Goal: Task Accomplishment & Management: Use online tool/utility

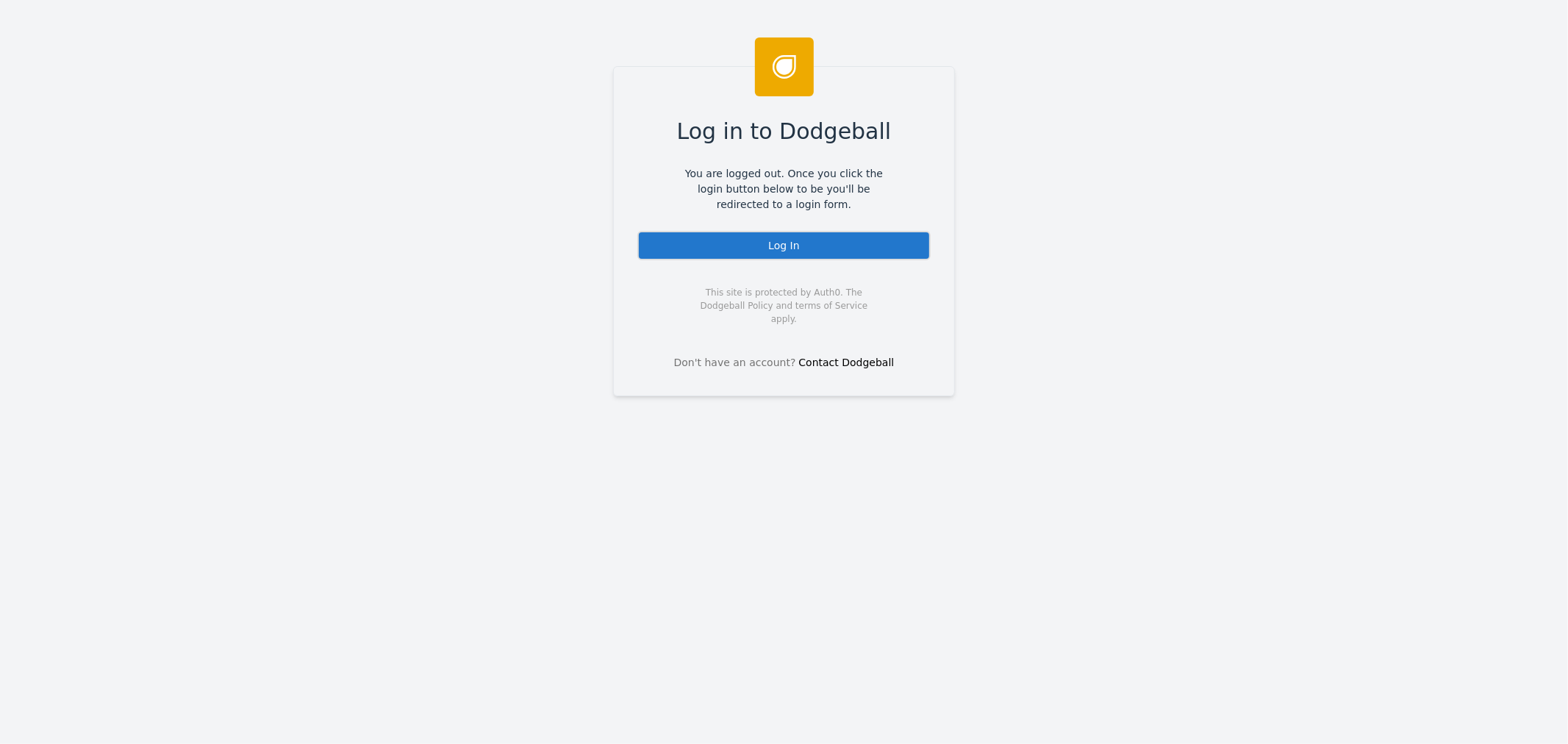
click at [772, 246] on div "Log In" at bounding box center [784, 245] width 294 height 30
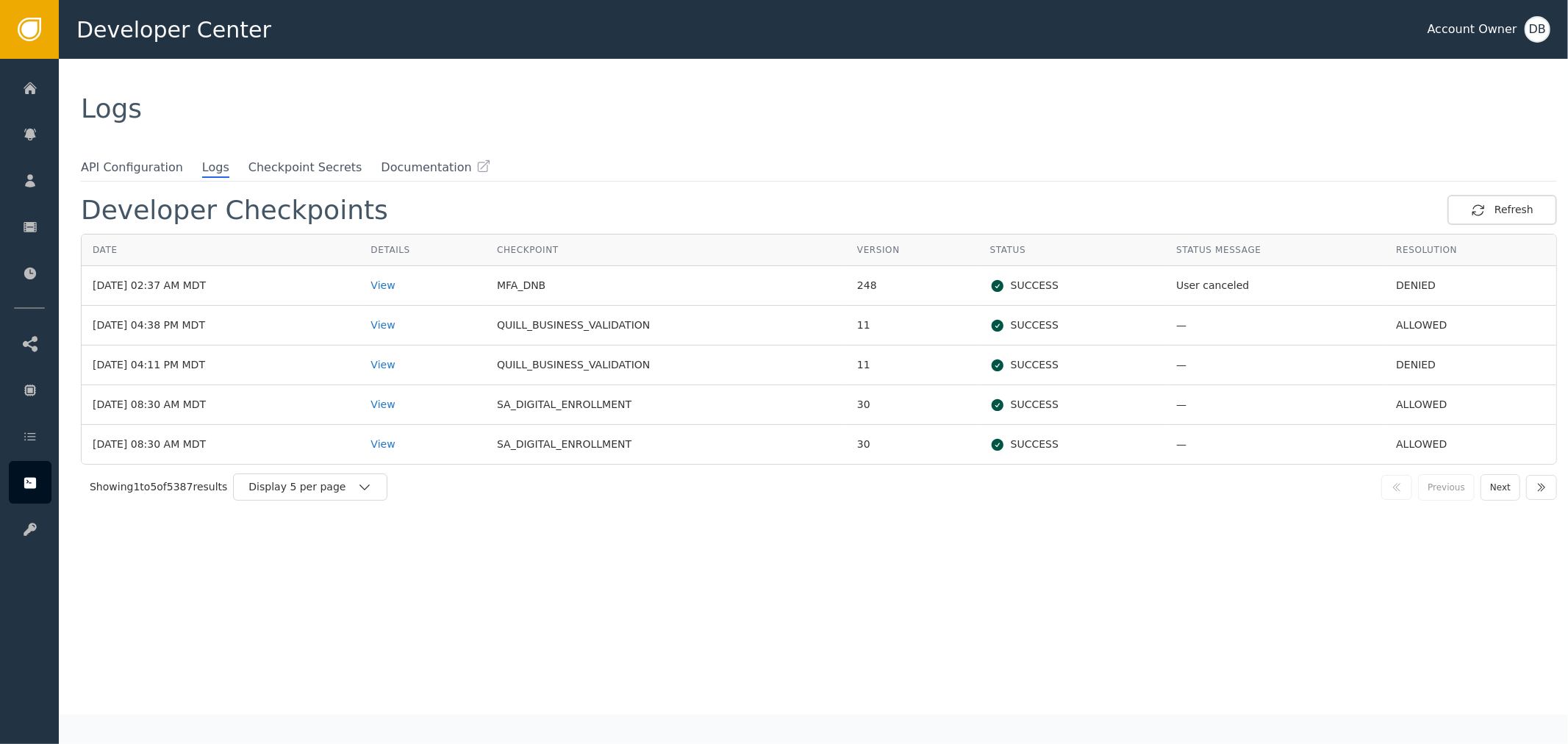
click at [1063, 150] on div "Logs" at bounding box center [814, 109] width 1510 height 100
click at [415, 324] on div "View" at bounding box center [423, 325] width 105 height 15
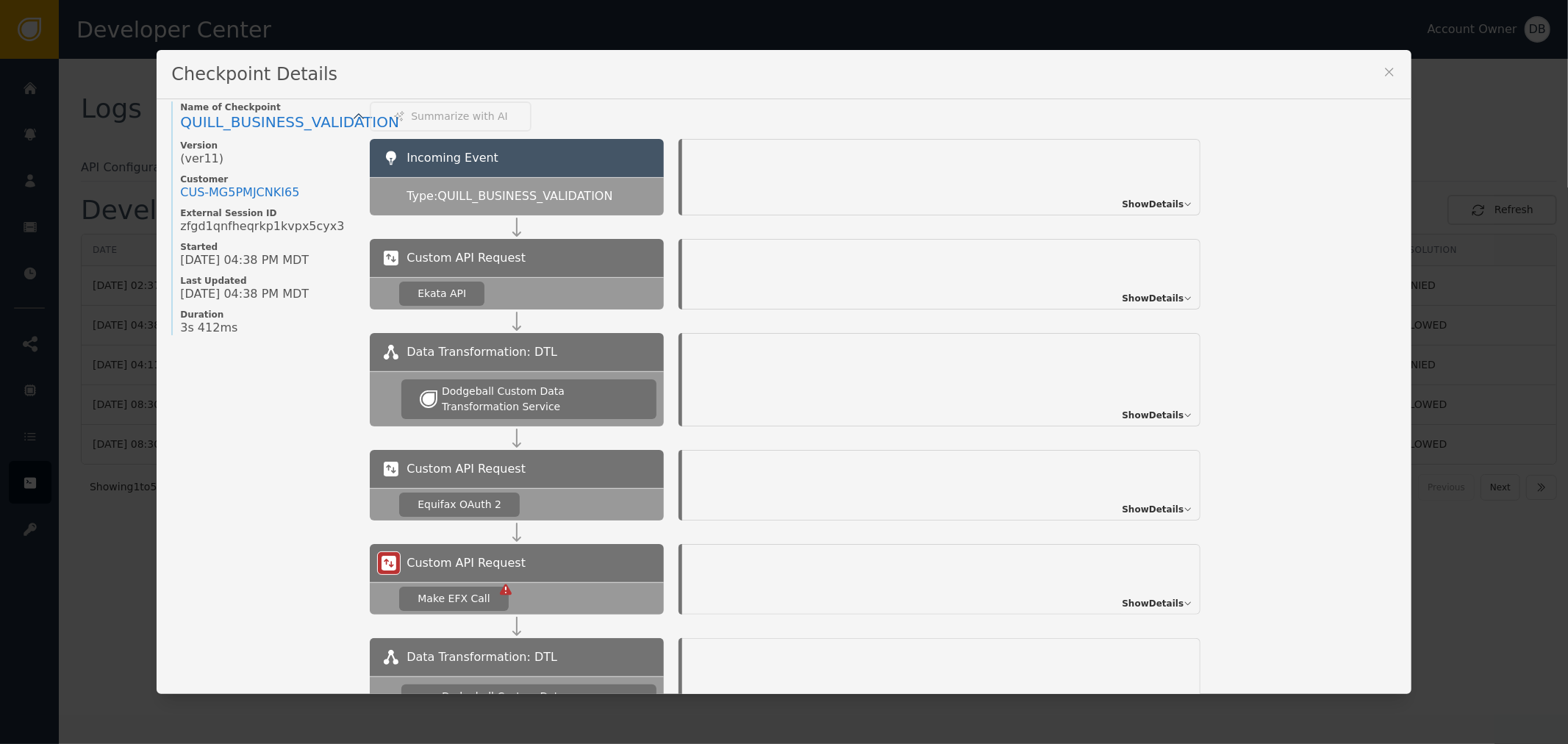
scroll to position [7, 0]
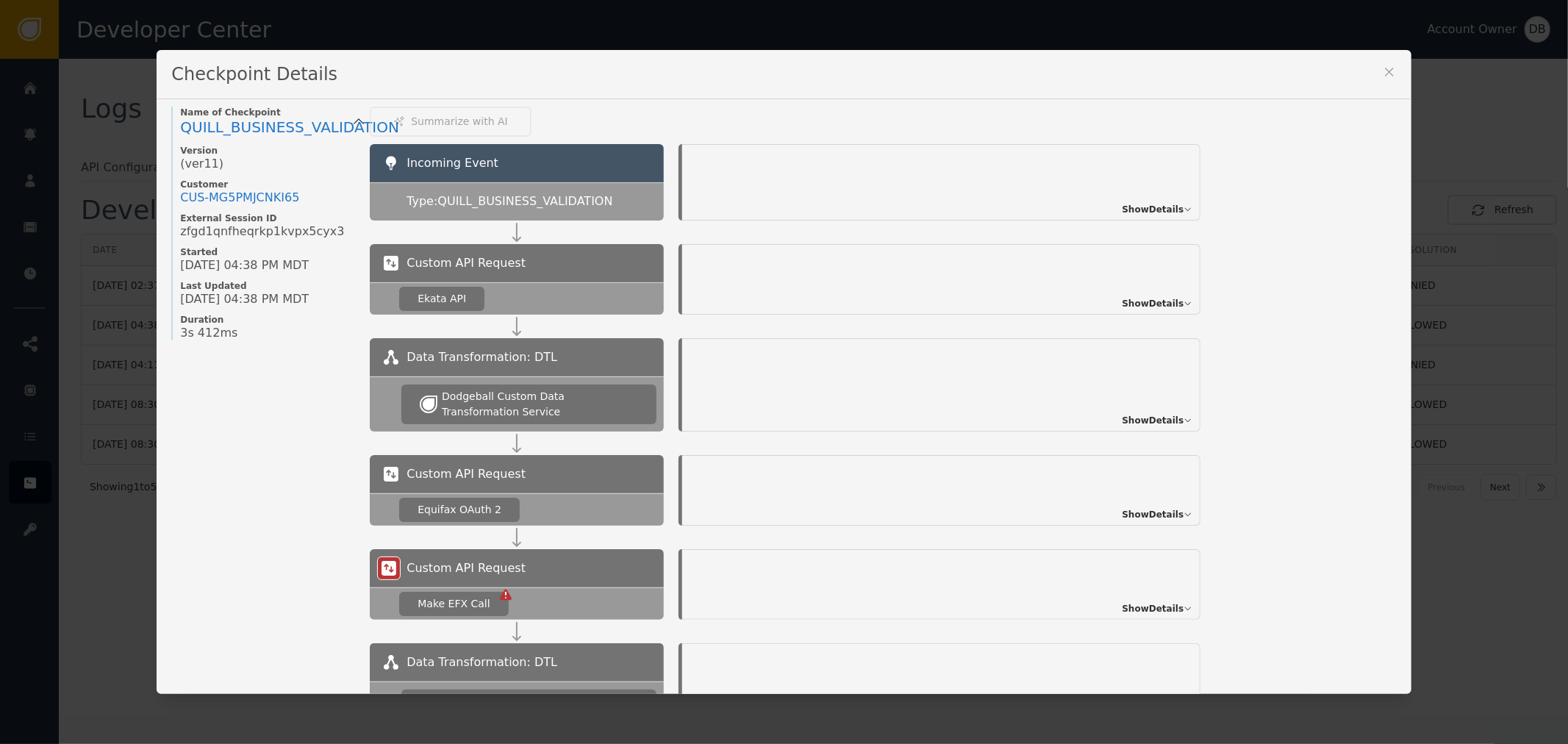
click at [1150, 191] on div "Show Details" at bounding box center [941, 182] width 518 height 76
click at [1170, 211] on span "Show Details" at bounding box center [1152, 210] width 62 height 13
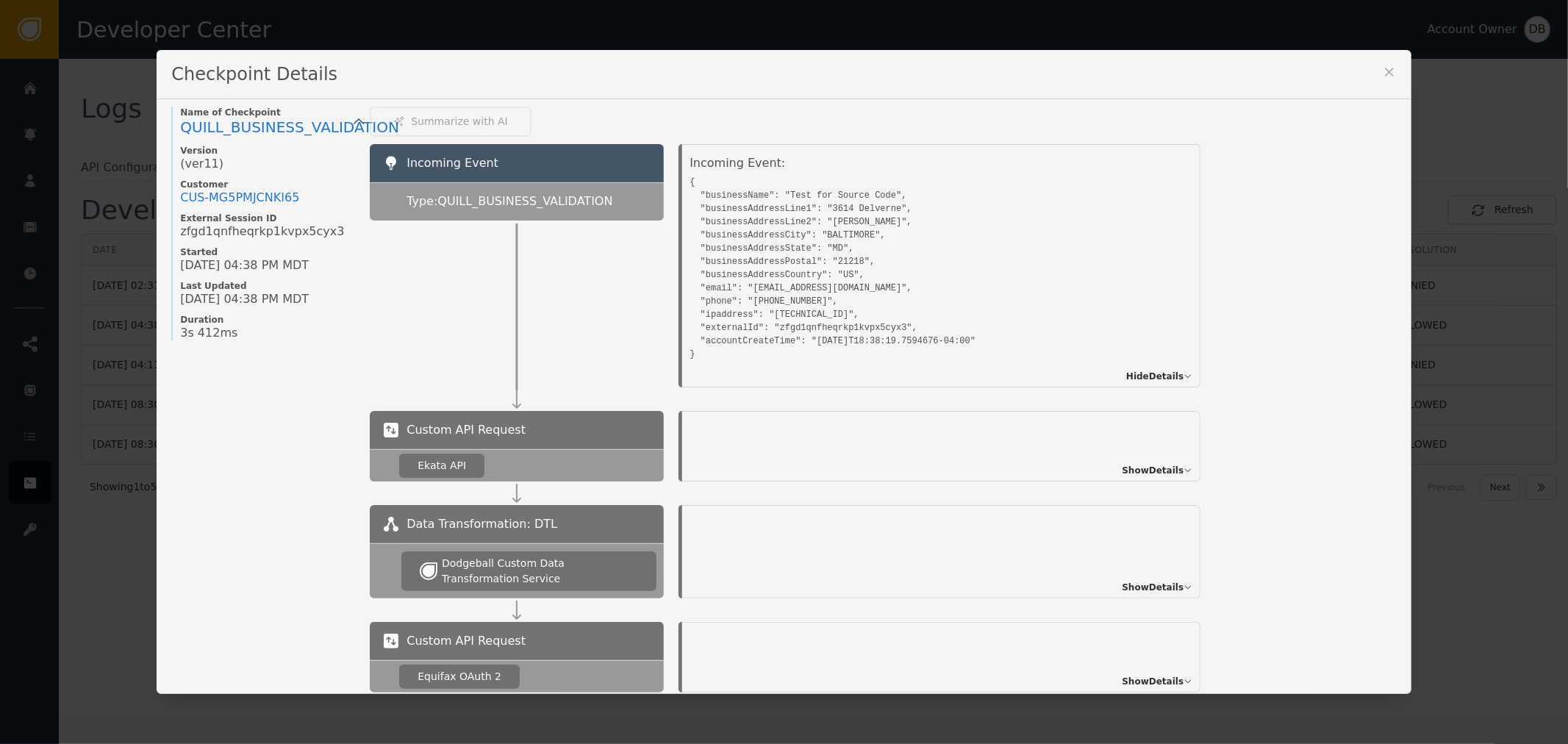
scroll to position [89, 0]
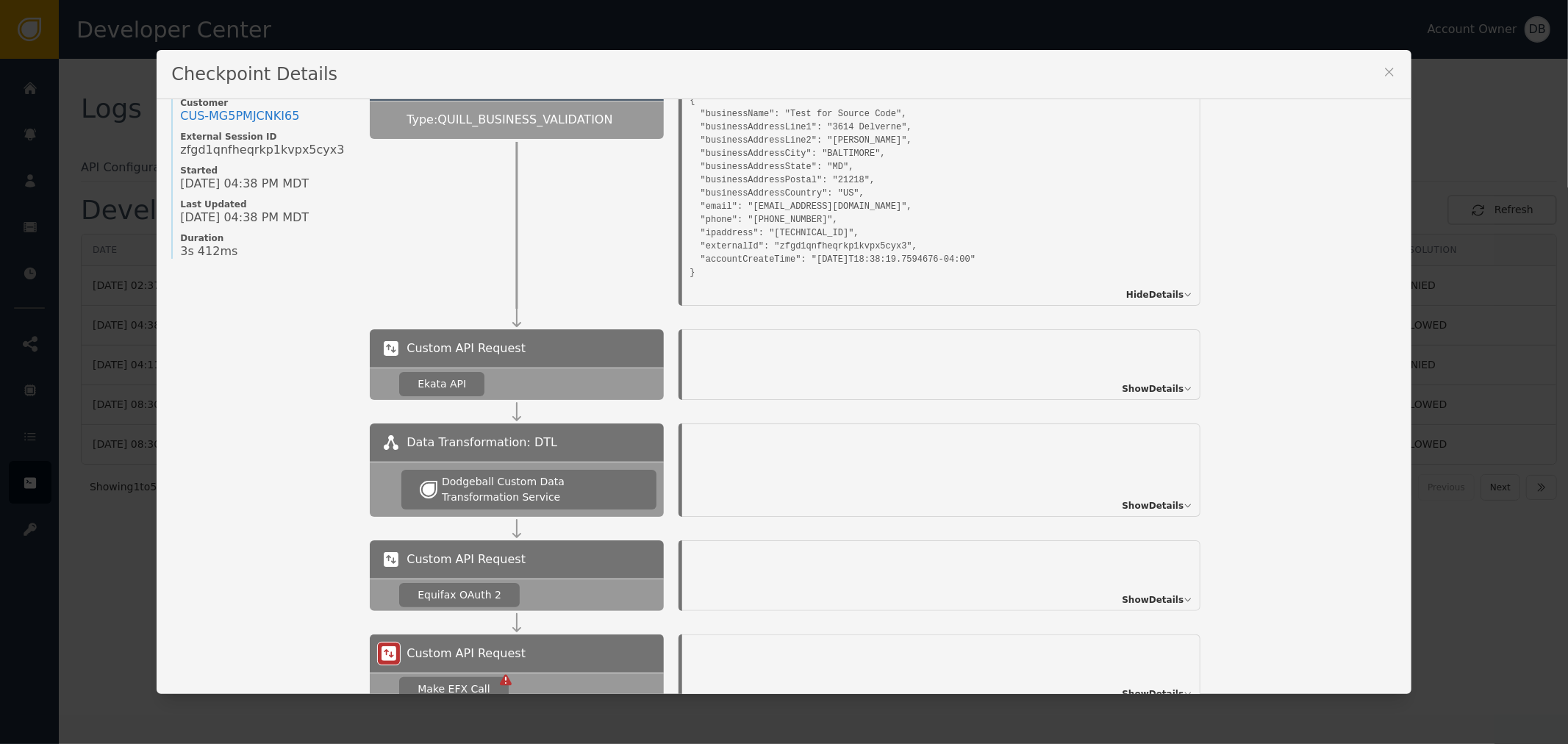
click at [1385, 72] on icon at bounding box center [1390, 72] width 14 height 14
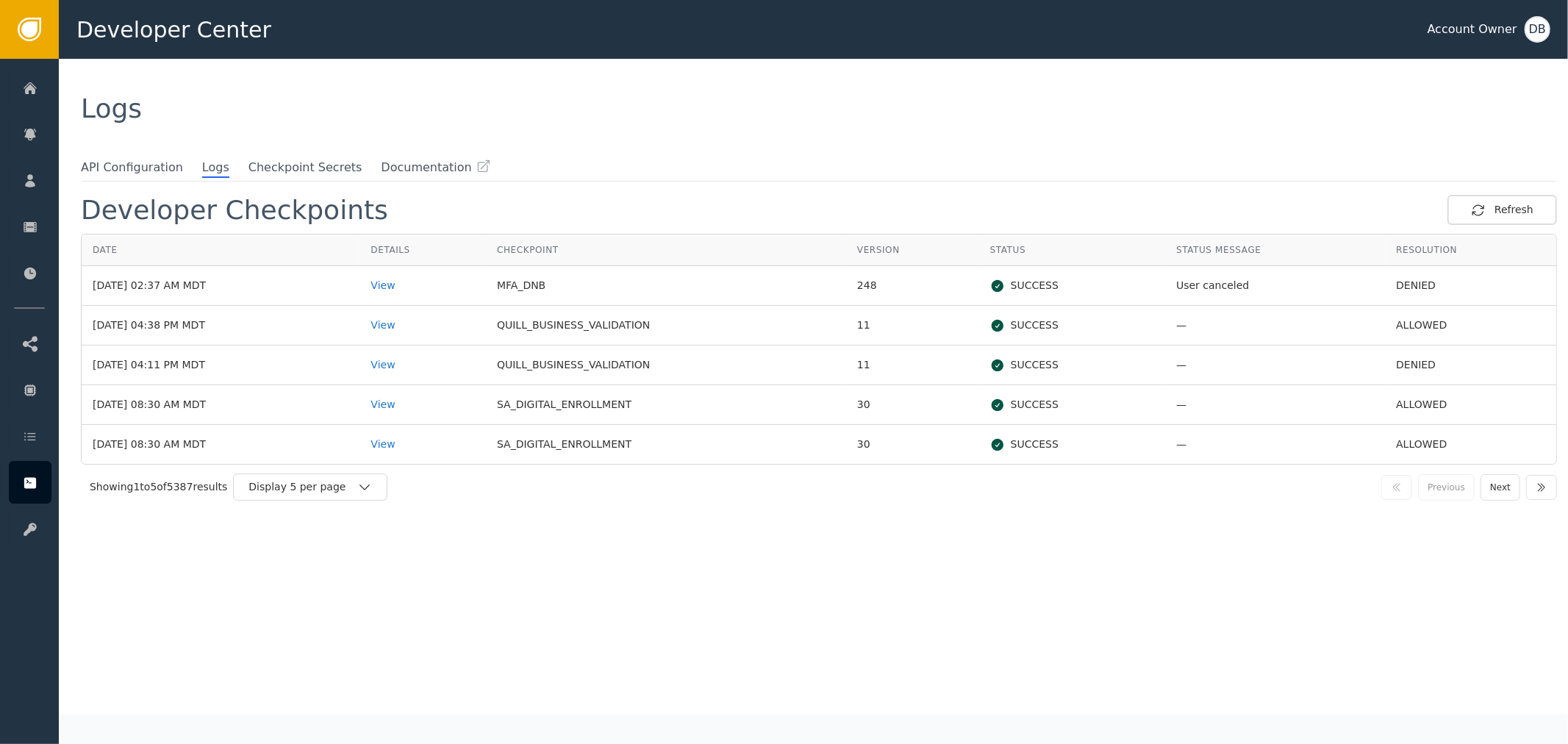
click at [1152, 537] on div "Developer Checkpoints Refresh Date Details Checkpoint Version Status Status Mes…" at bounding box center [818, 455] width 1477 height 519
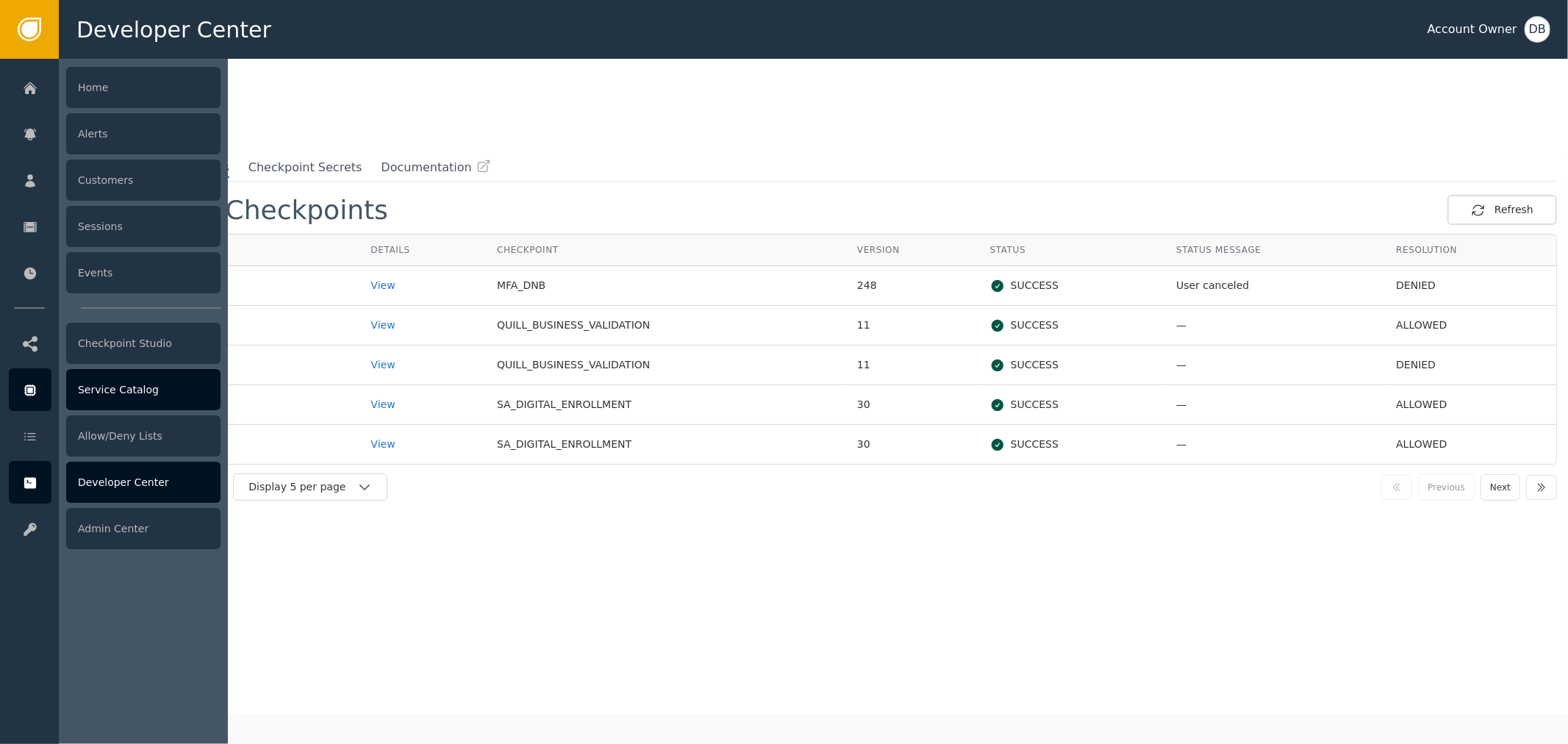
click at [35, 380] on div at bounding box center [30, 389] width 43 height 43
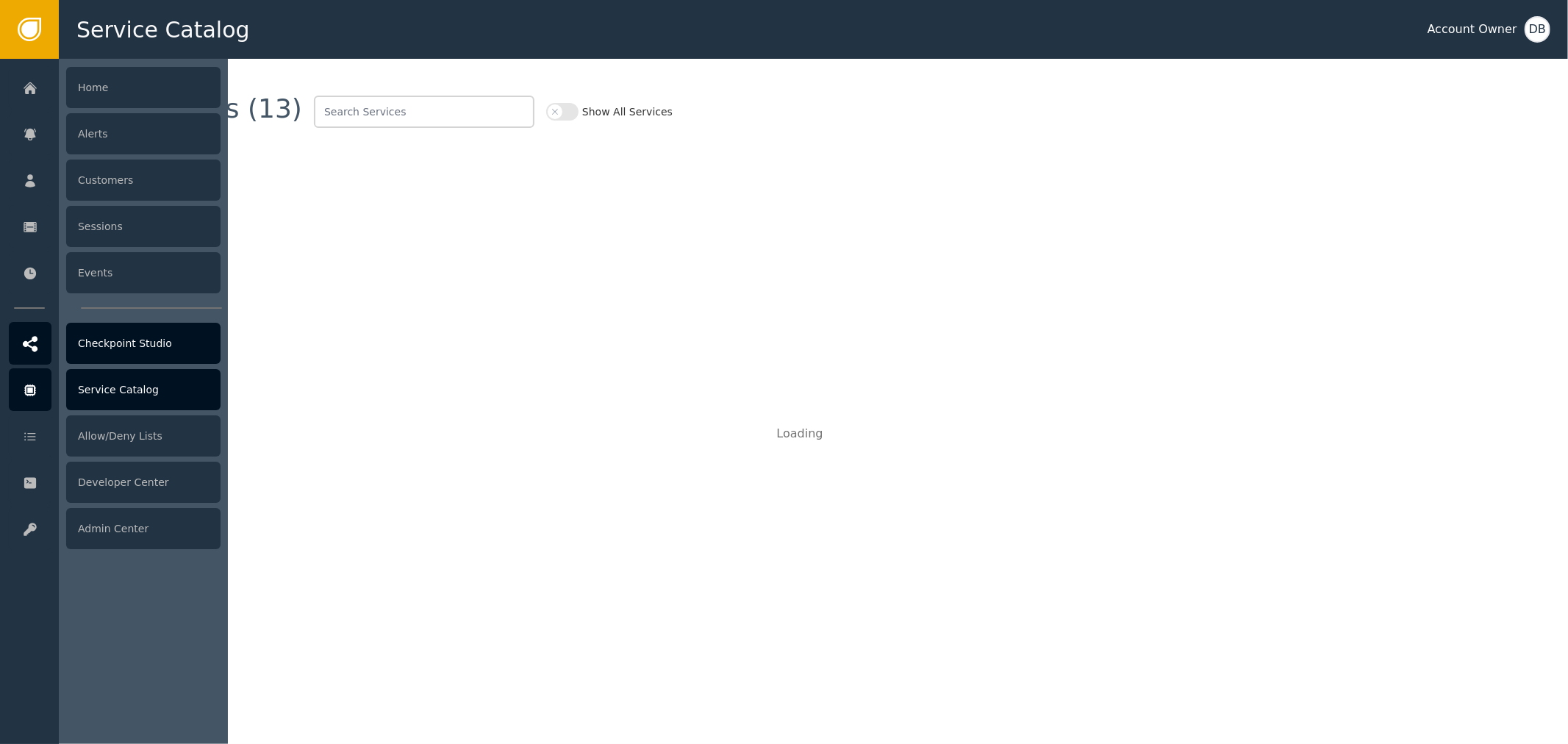
click at [33, 360] on div at bounding box center [30, 344] width 43 height 43
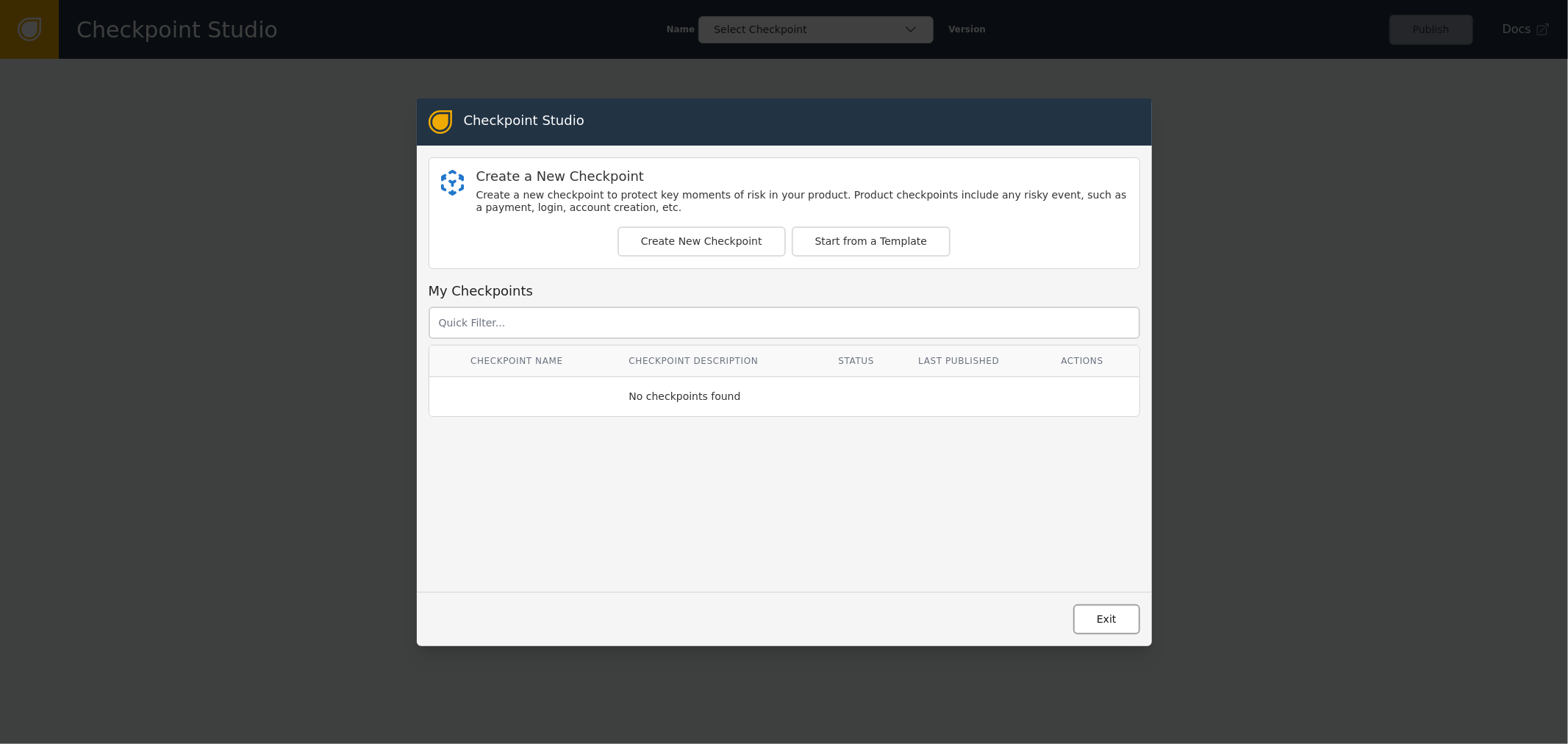
click at [1100, 620] on button "Exit" at bounding box center [1107, 620] width 67 height 30
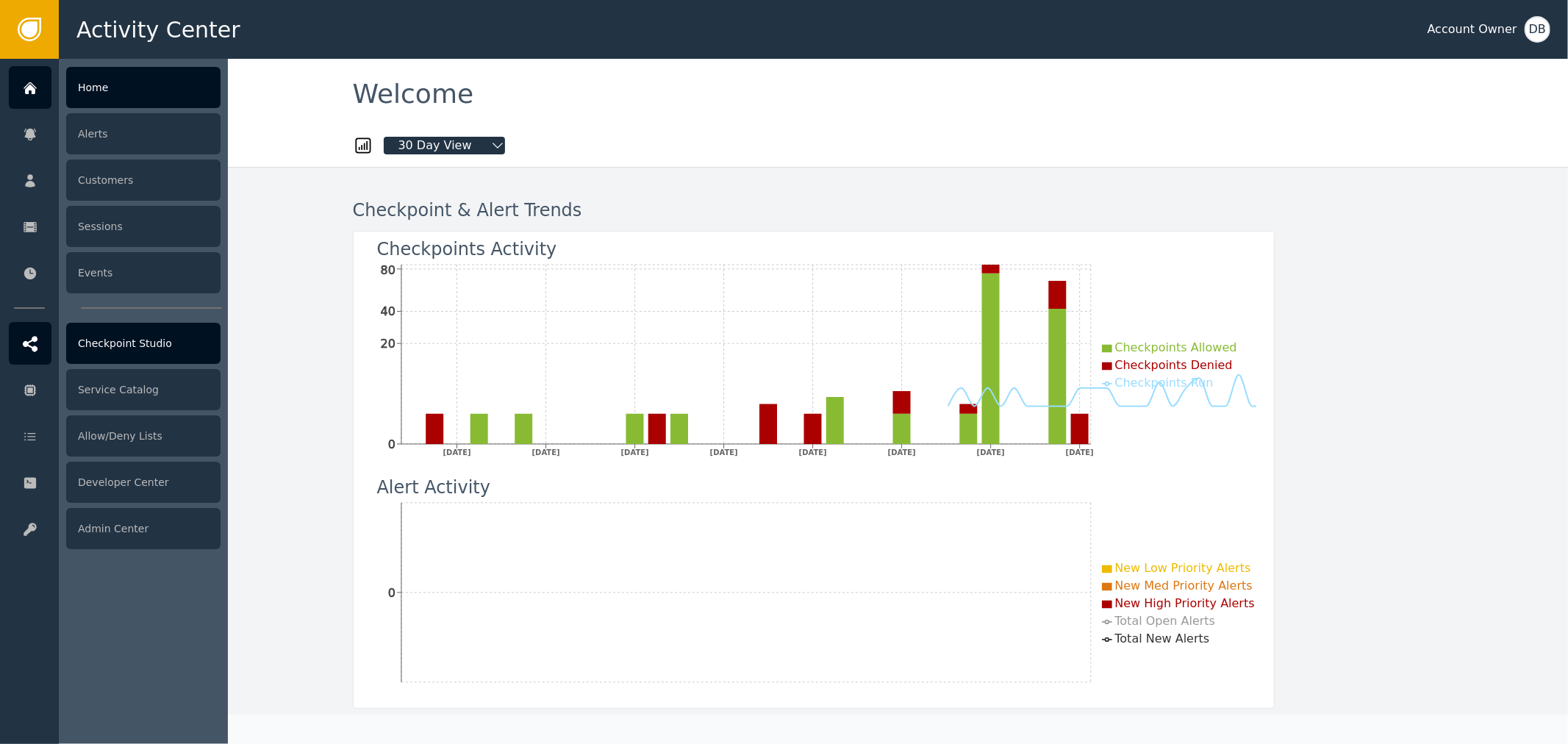
click at [27, 343] on icon at bounding box center [30, 343] width 14 height 15
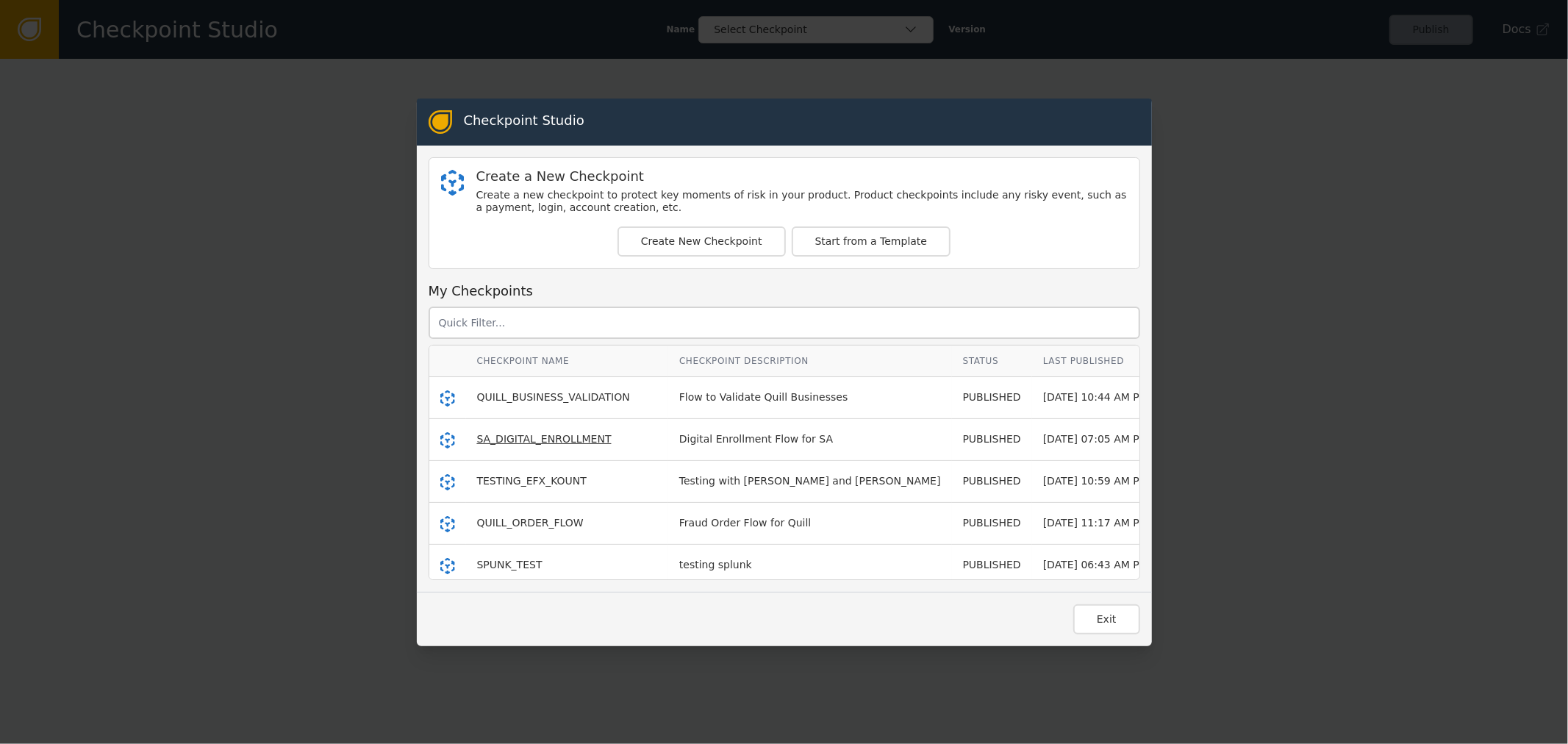
click at [532, 439] on span "SA_DIGITAL_ENROLLMENT" at bounding box center [544, 439] width 134 height 12
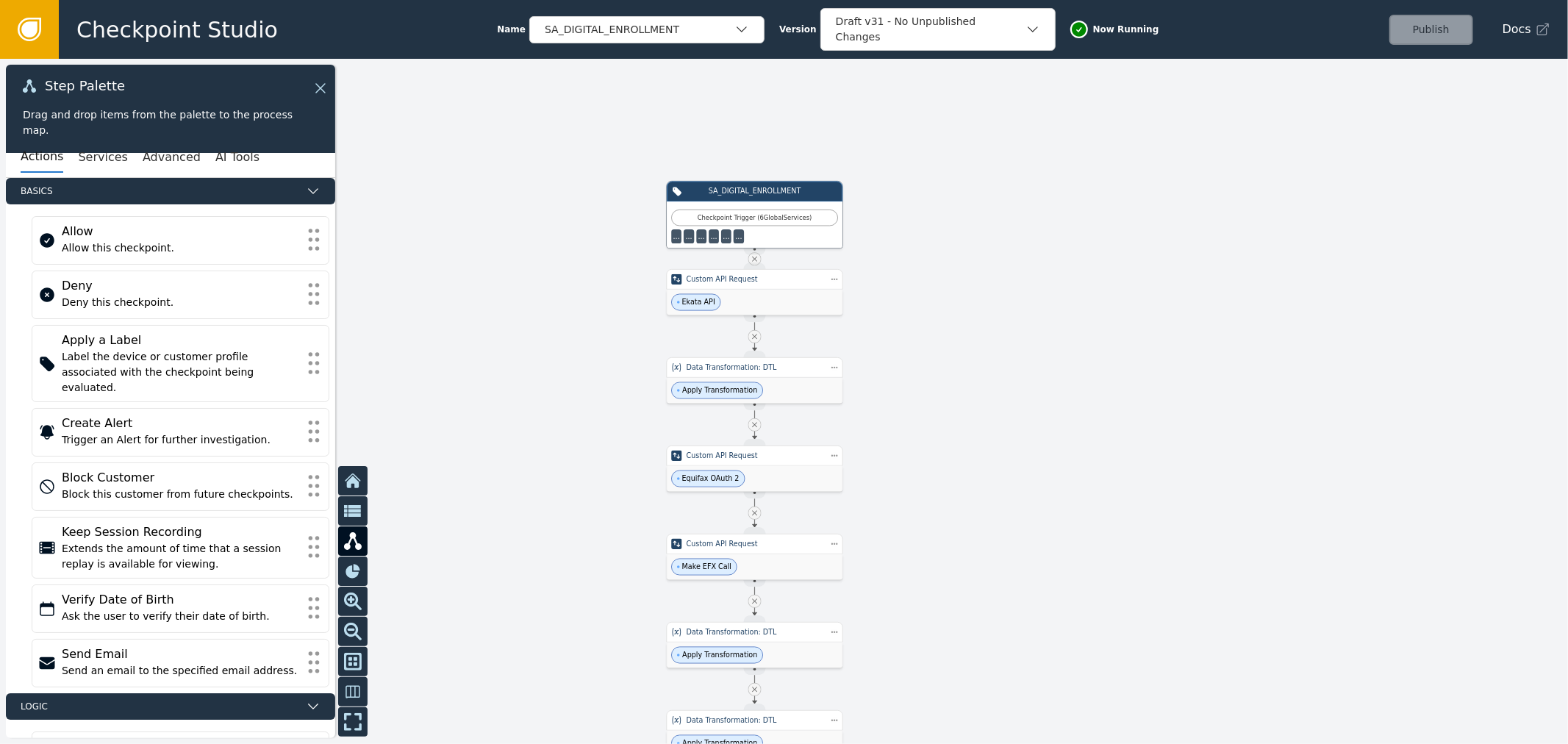
drag, startPoint x: 1045, startPoint y: 504, endPoint x: 1051, endPoint y: 122, distance: 382.0
click at [1054, 130] on div at bounding box center [784, 401] width 1568 height 685
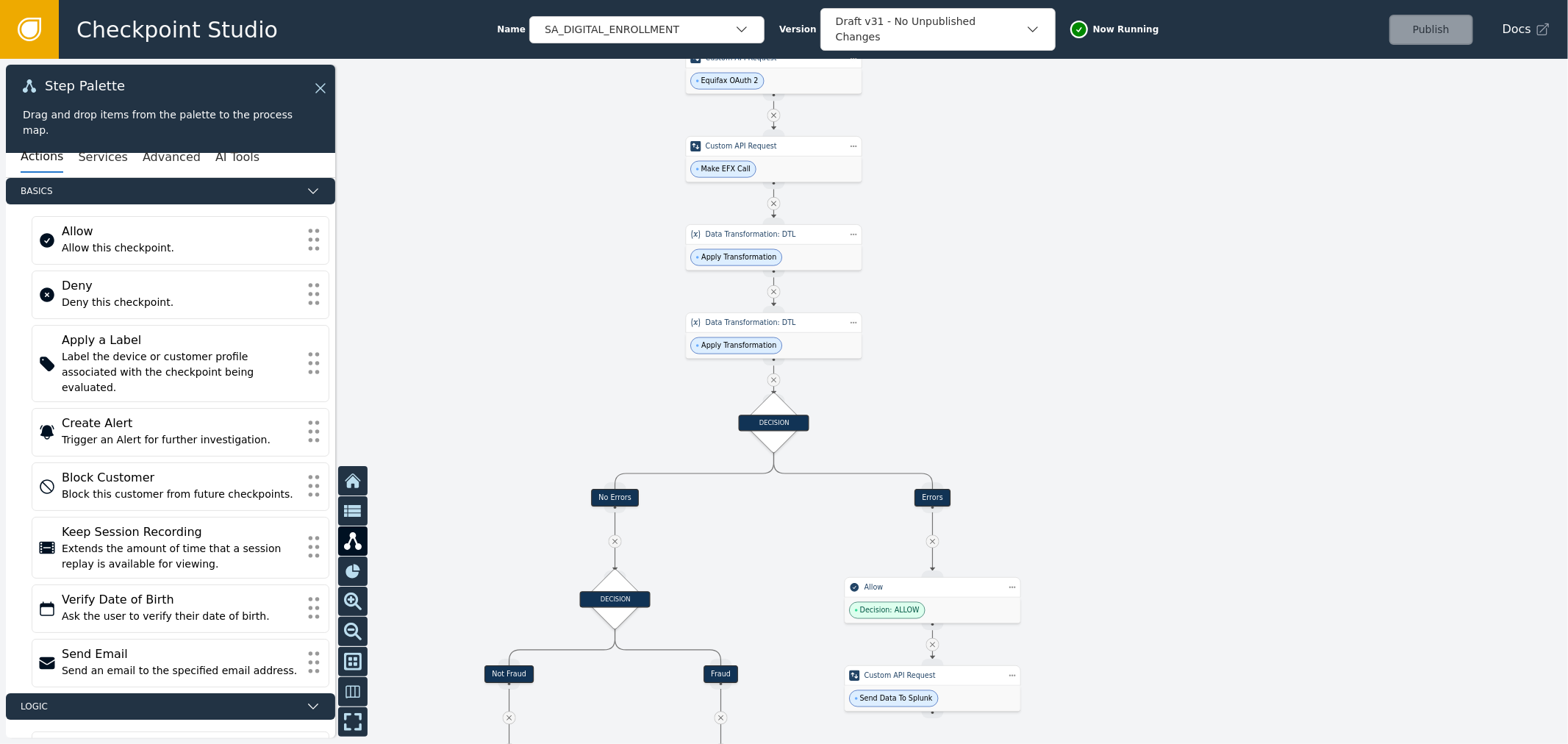
click at [787, 449] on div at bounding box center [784, 401] width 1568 height 685
click at [781, 431] on div "DECISION" at bounding box center [774, 423] width 43 height 43
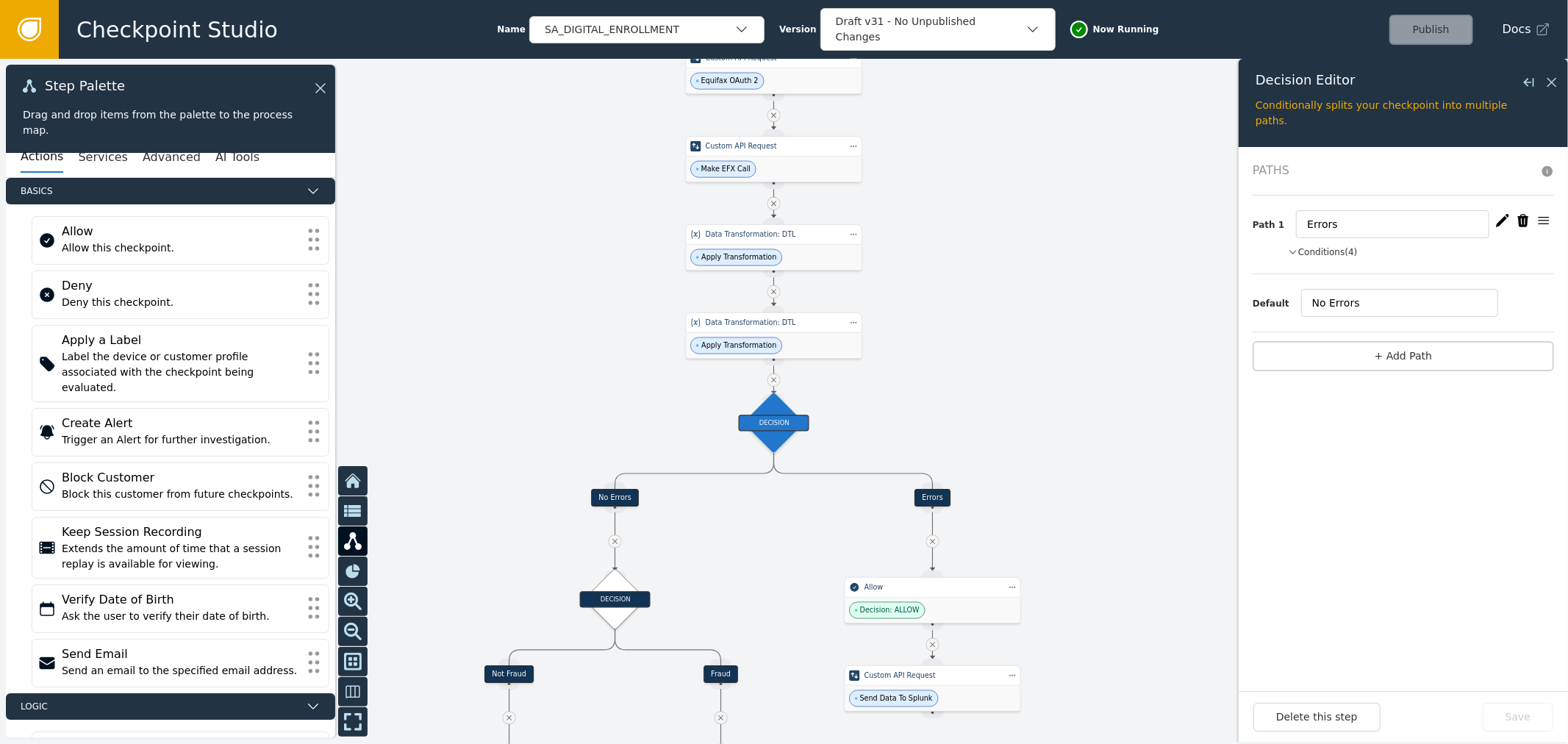
click at [1329, 258] on button "Conditions (4)" at bounding box center [1323, 252] width 70 height 13
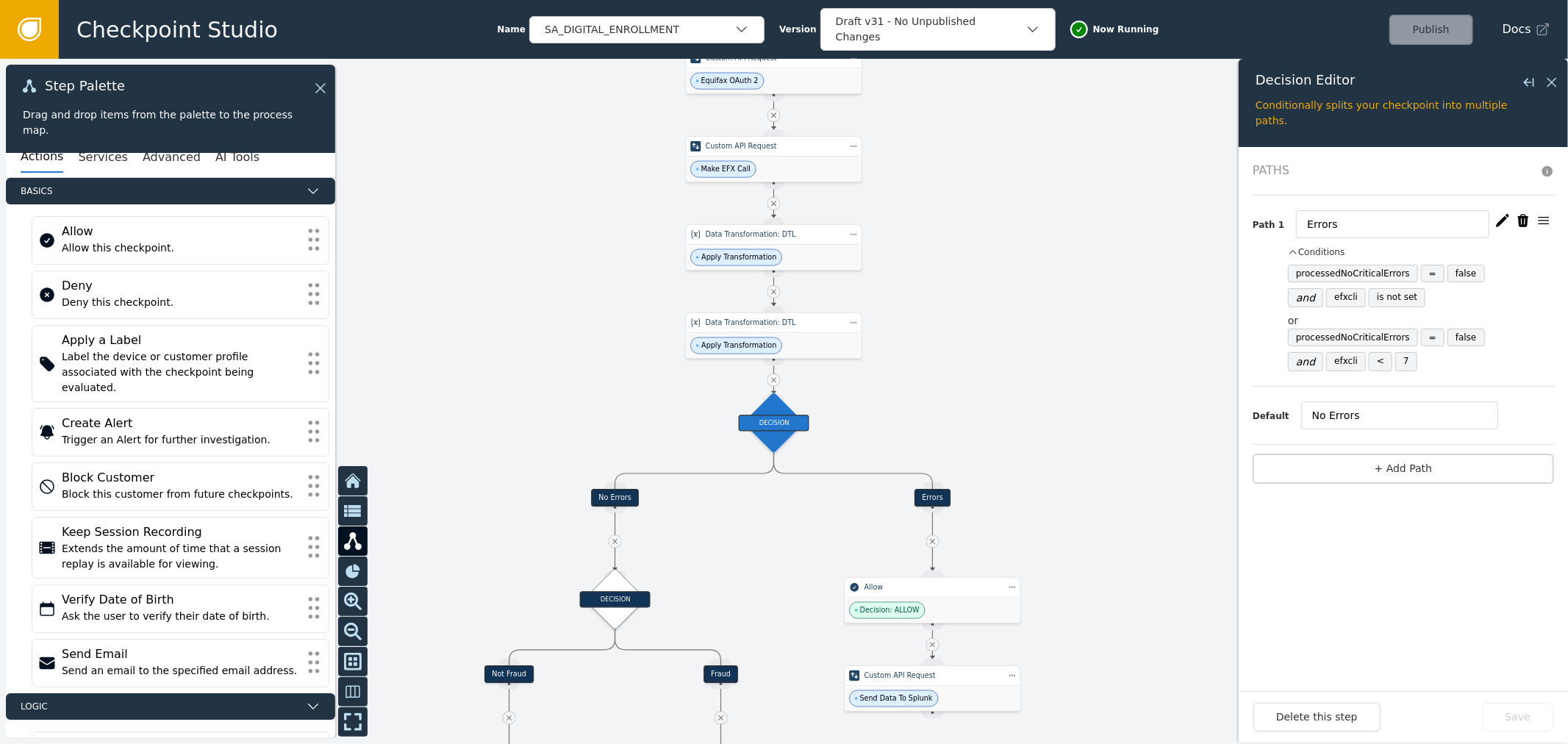
click at [1500, 226] on icon "button" at bounding box center [1503, 220] width 14 height 14
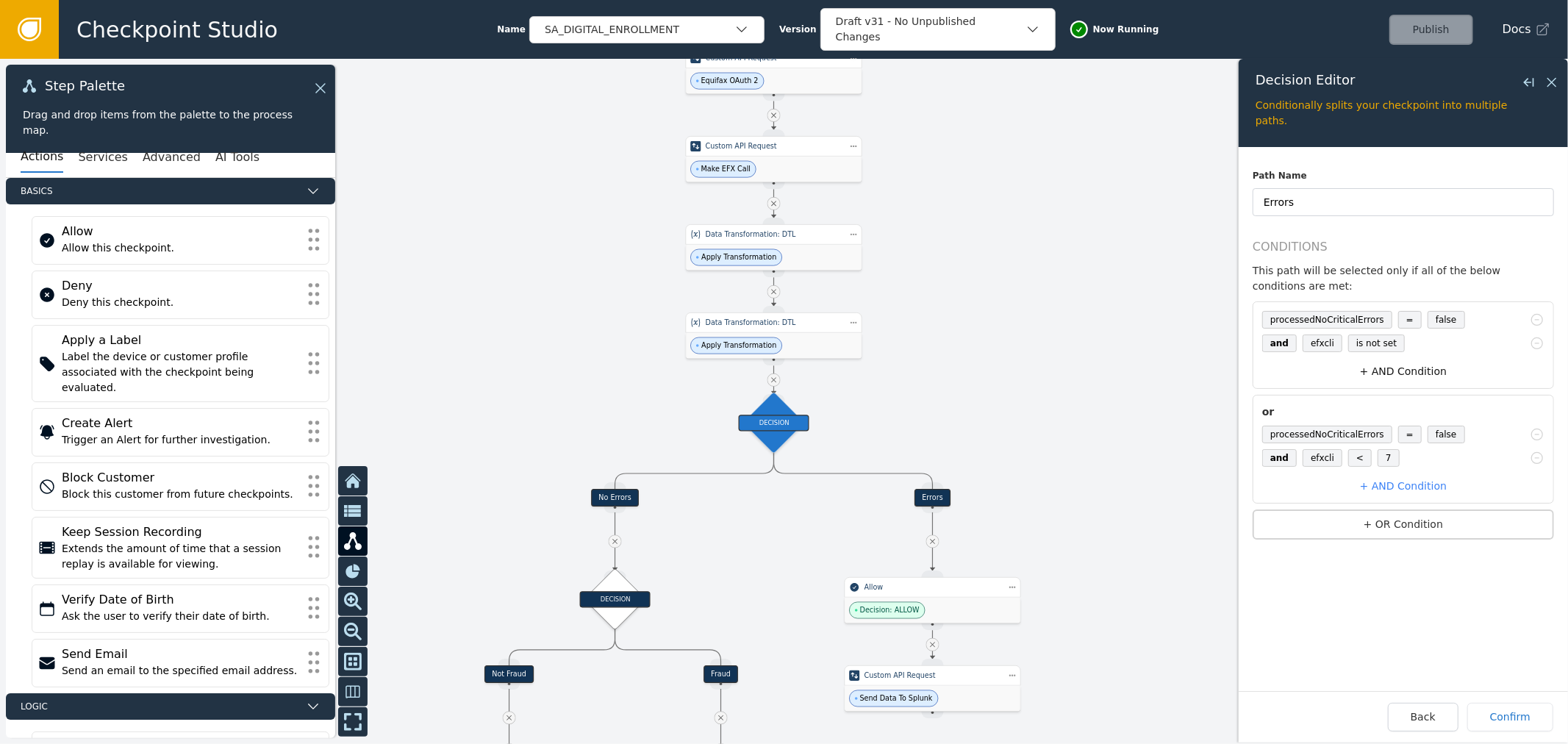
click at [1398, 365] on button "+ AND Condition" at bounding box center [1403, 372] width 294 height 27
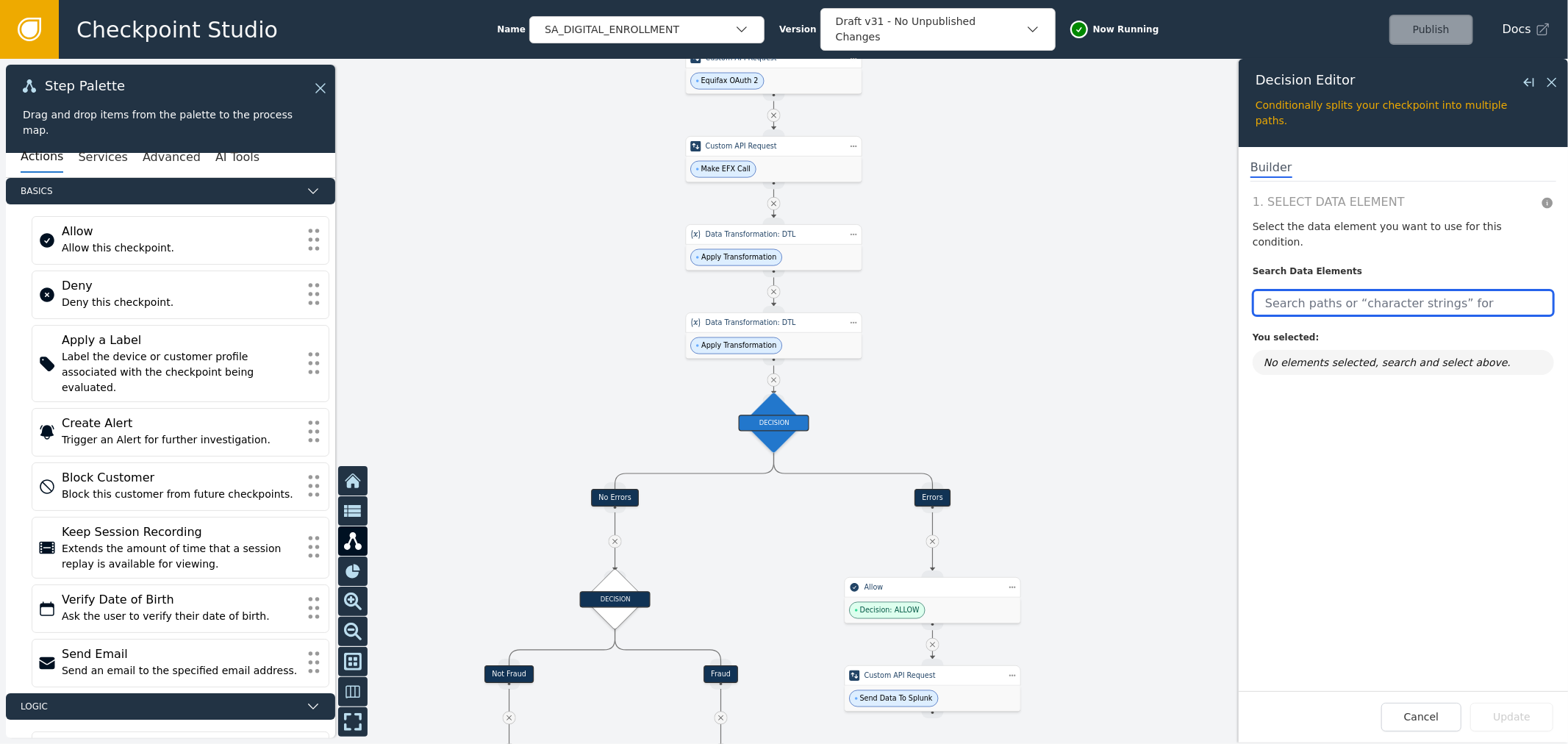
click at [1341, 293] on input "text" at bounding box center [1403, 303] width 302 height 27
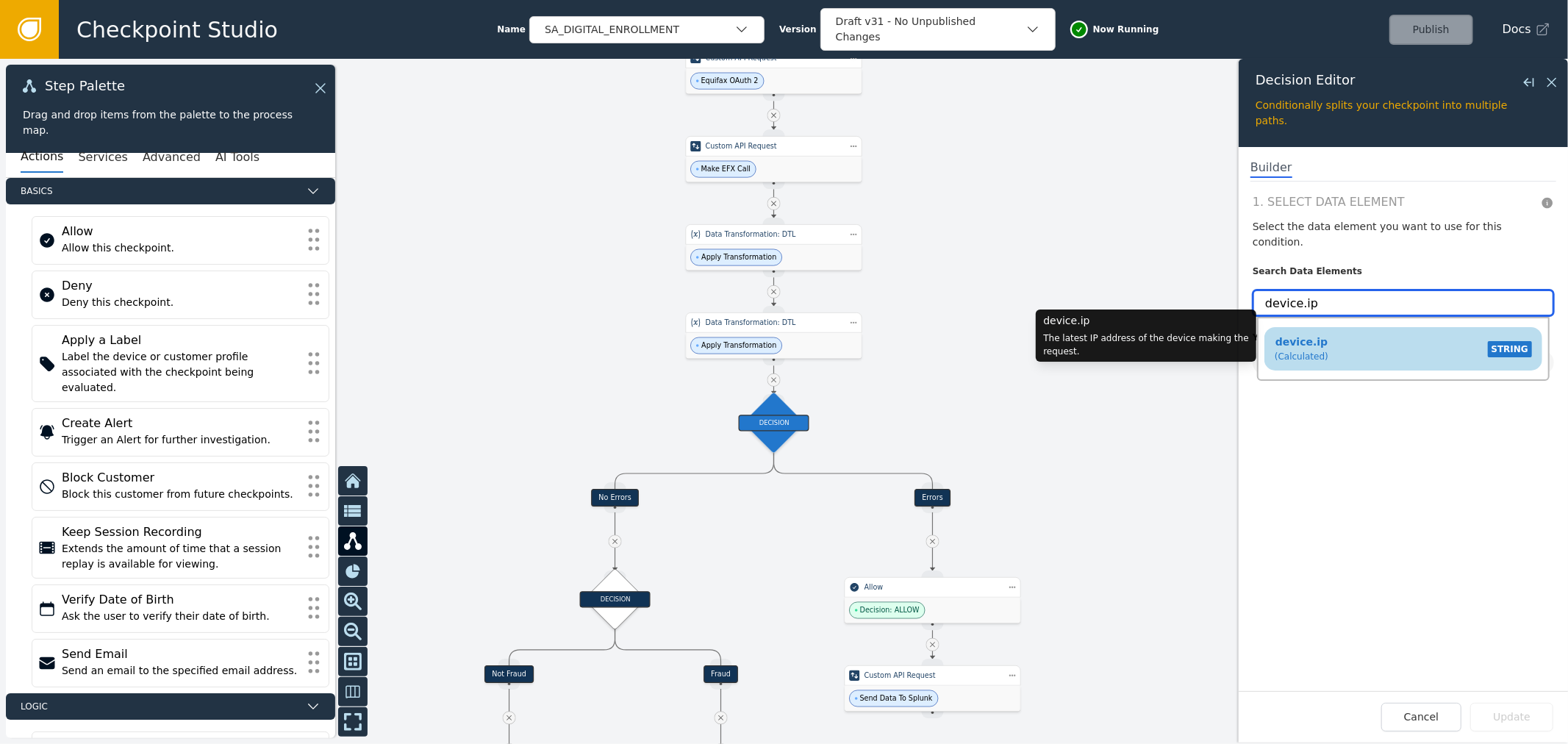
type input "device.ip"
click at [1378, 331] on div "device.ip (Calculated) STRING" at bounding box center [1403, 348] width 263 height 35
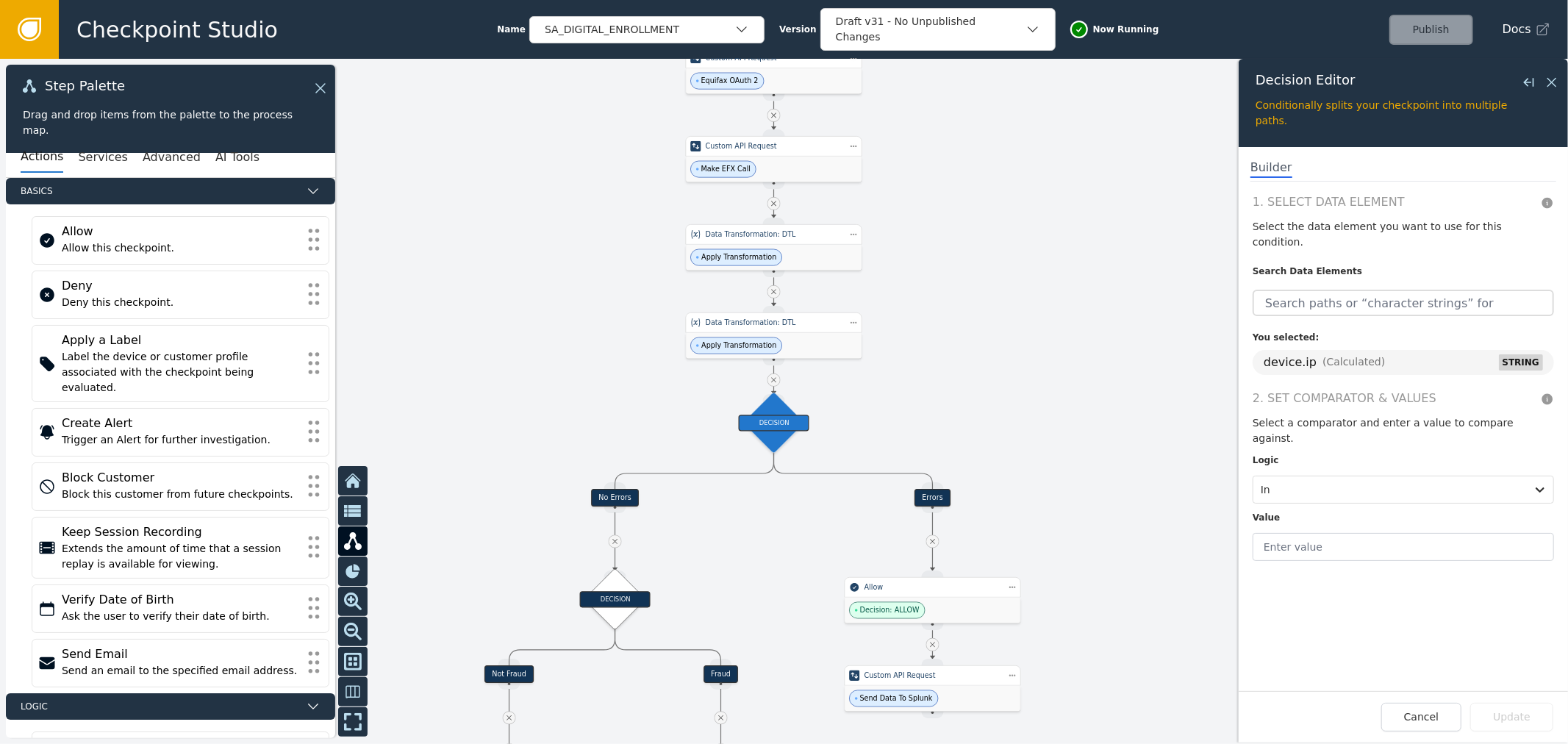
click at [1079, 337] on div at bounding box center [784, 401] width 1568 height 685
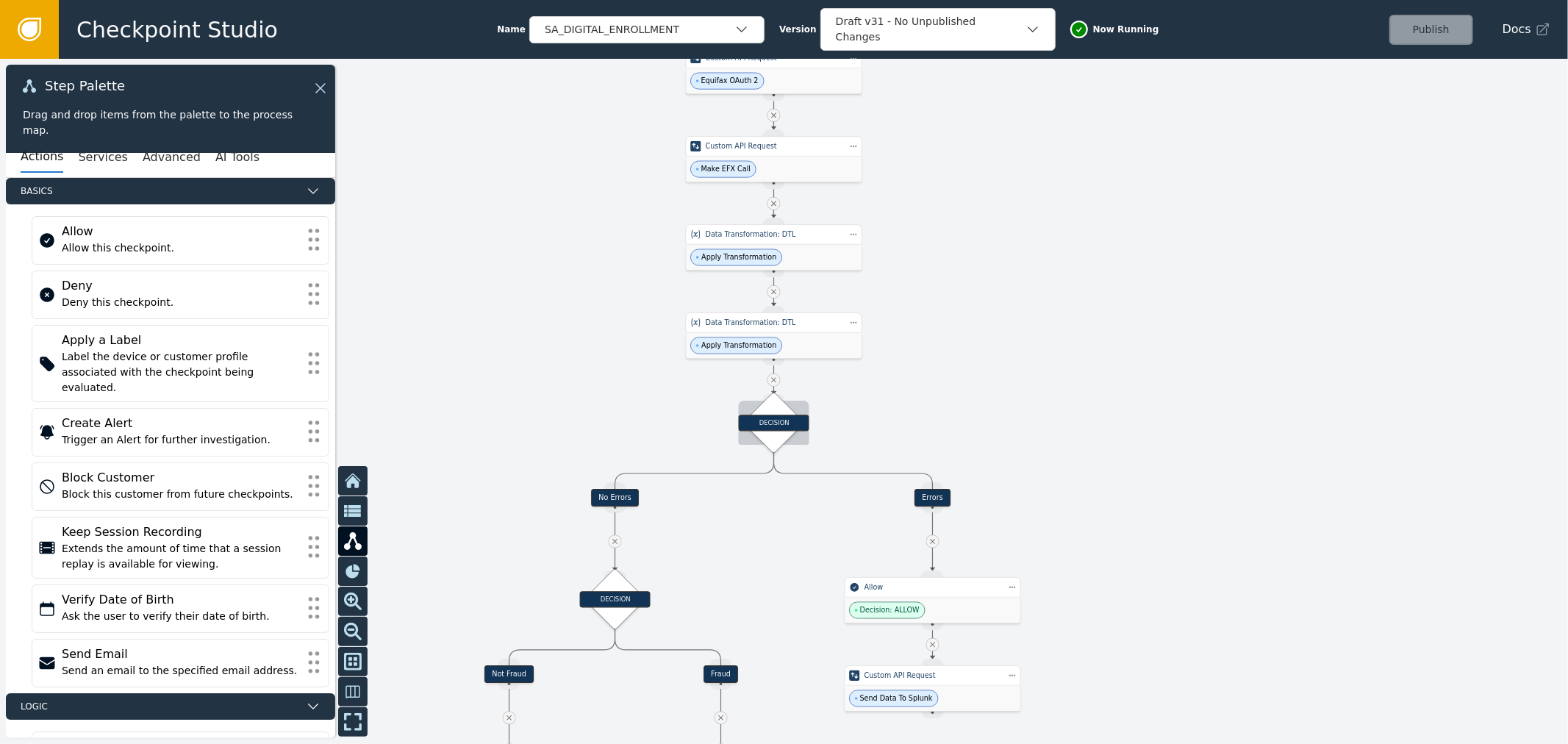
click at [759, 425] on div "DECISION" at bounding box center [774, 423] width 71 height 16
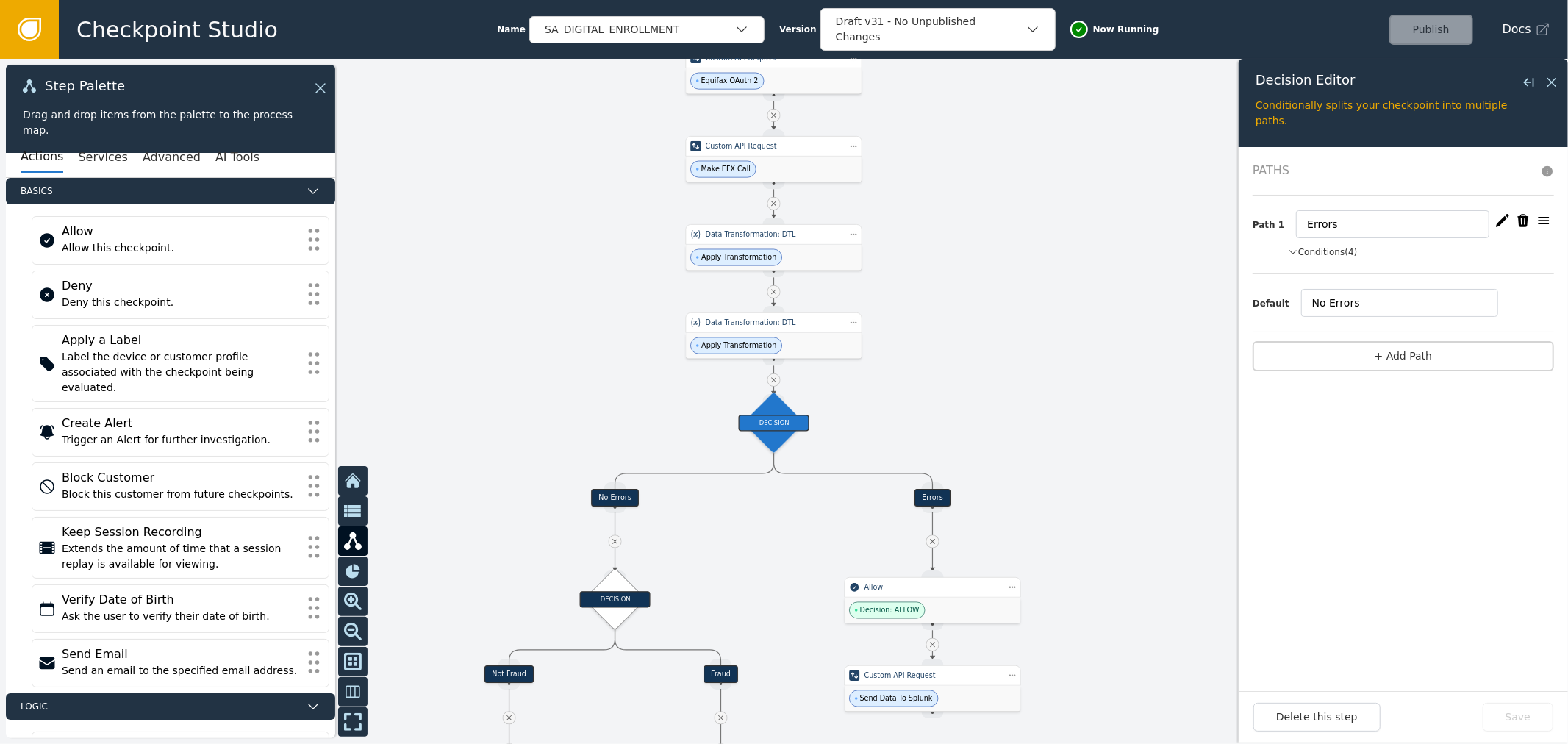
click at [1502, 218] on icon "button" at bounding box center [1503, 220] width 14 height 14
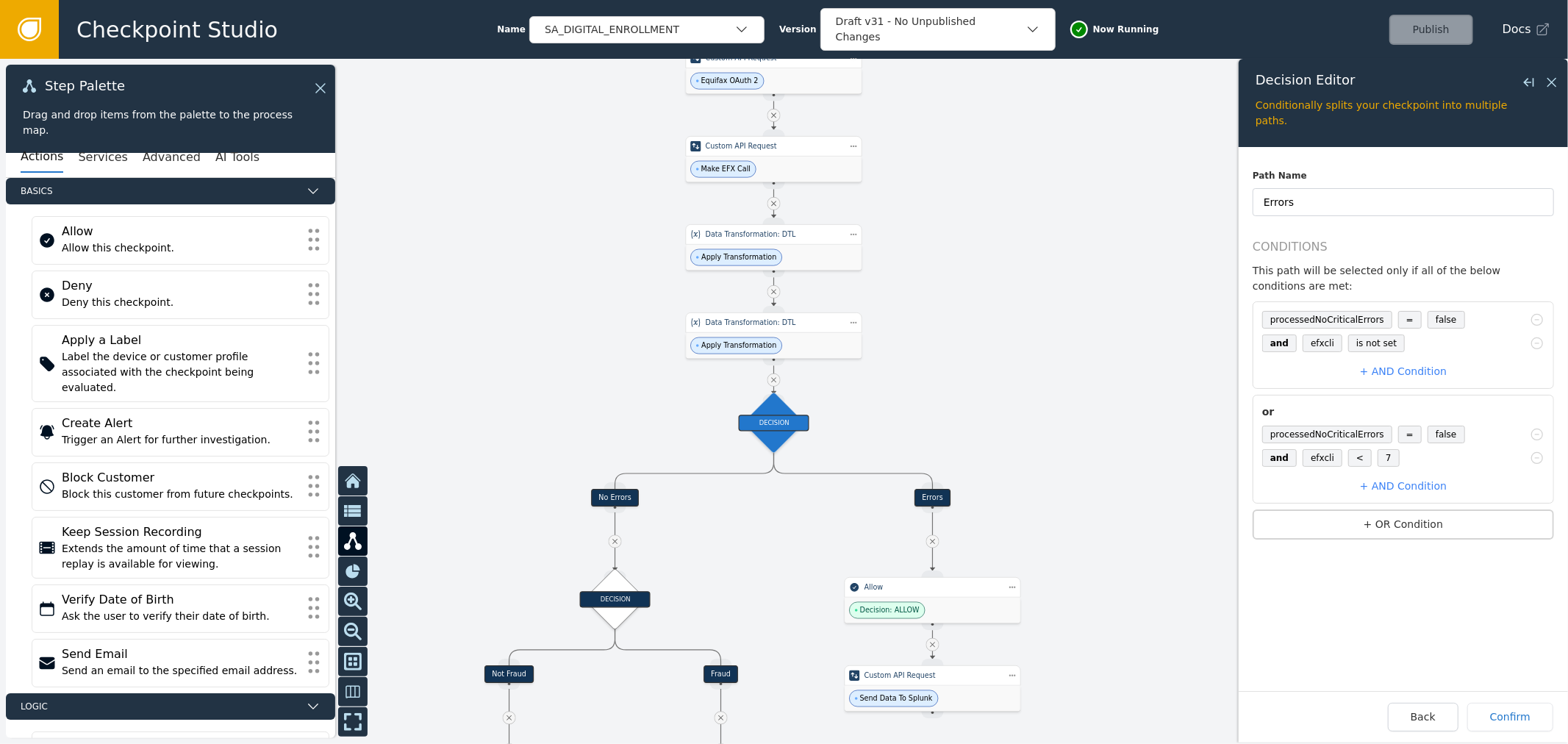
click at [1406, 491] on fieldset "processedNoCriticalErrors = false and efxcli is not set + AND Condition or proc…" at bounding box center [1403, 401] width 302 height 216
click at [1411, 509] on button "+ OR Condition" at bounding box center [1403, 525] width 302 height 30
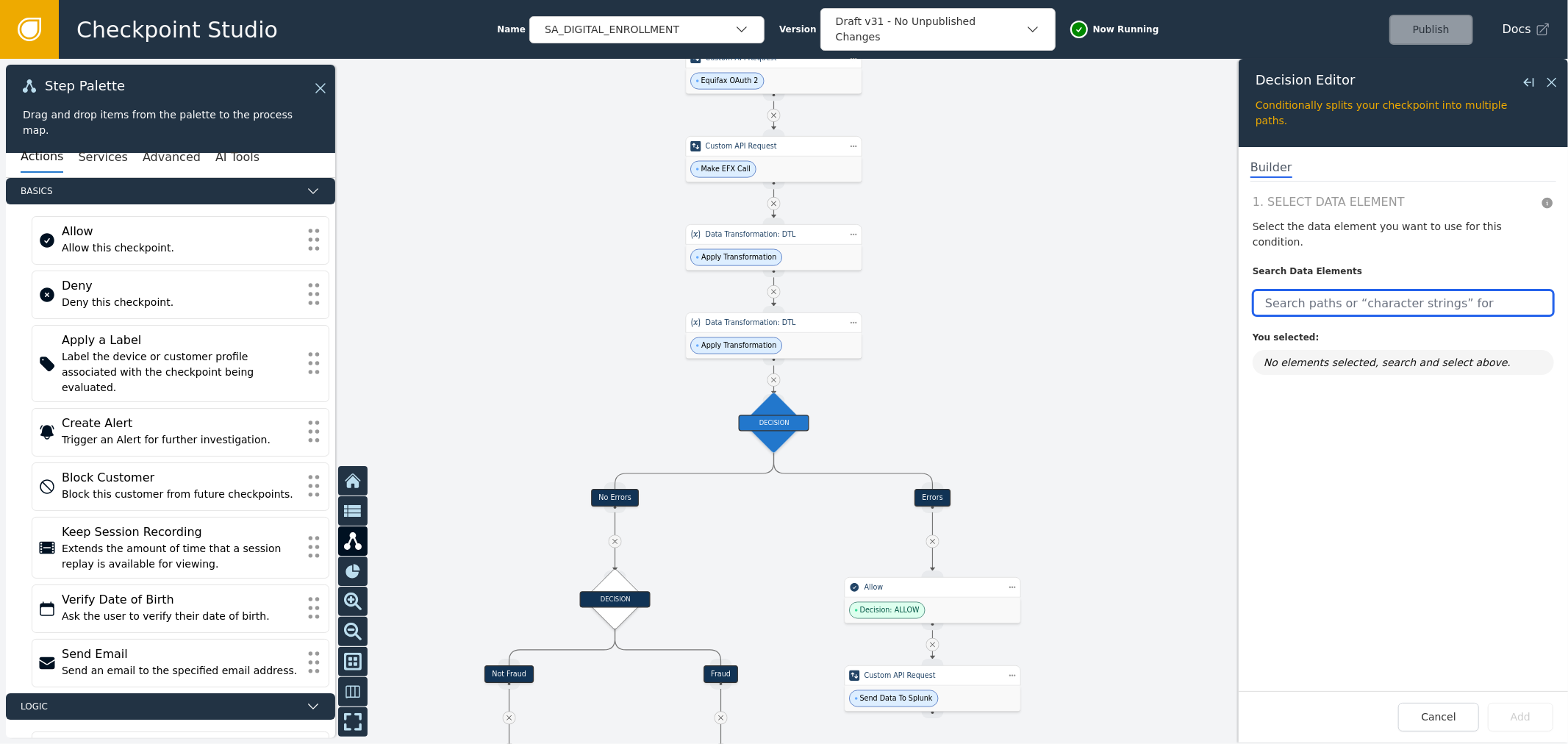
click at [1357, 289] on input "text" at bounding box center [1403, 303] width 302 height 27
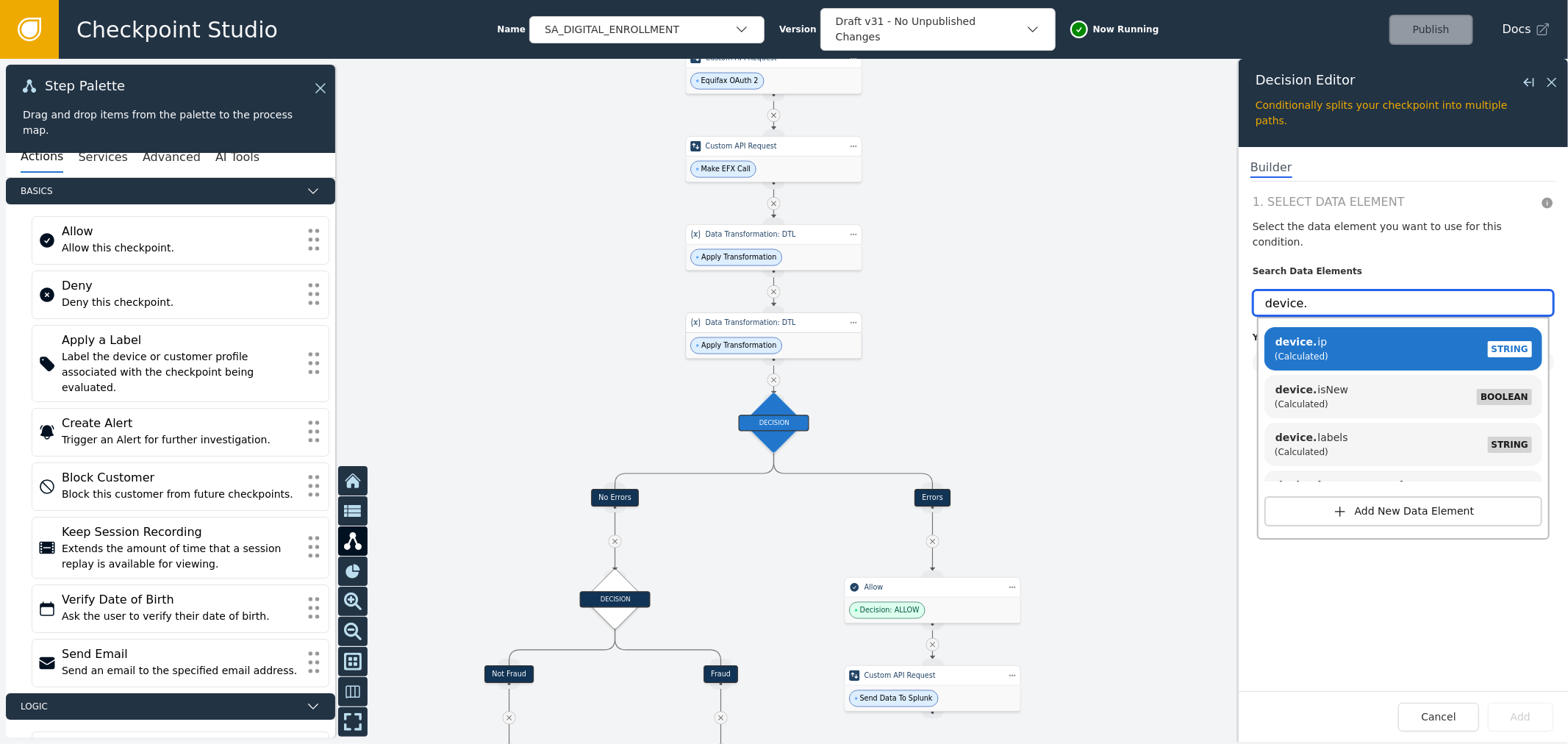
type input "device."
click at [861, 327] on div "Data Transformation: DTL" at bounding box center [774, 322] width 176 height 21
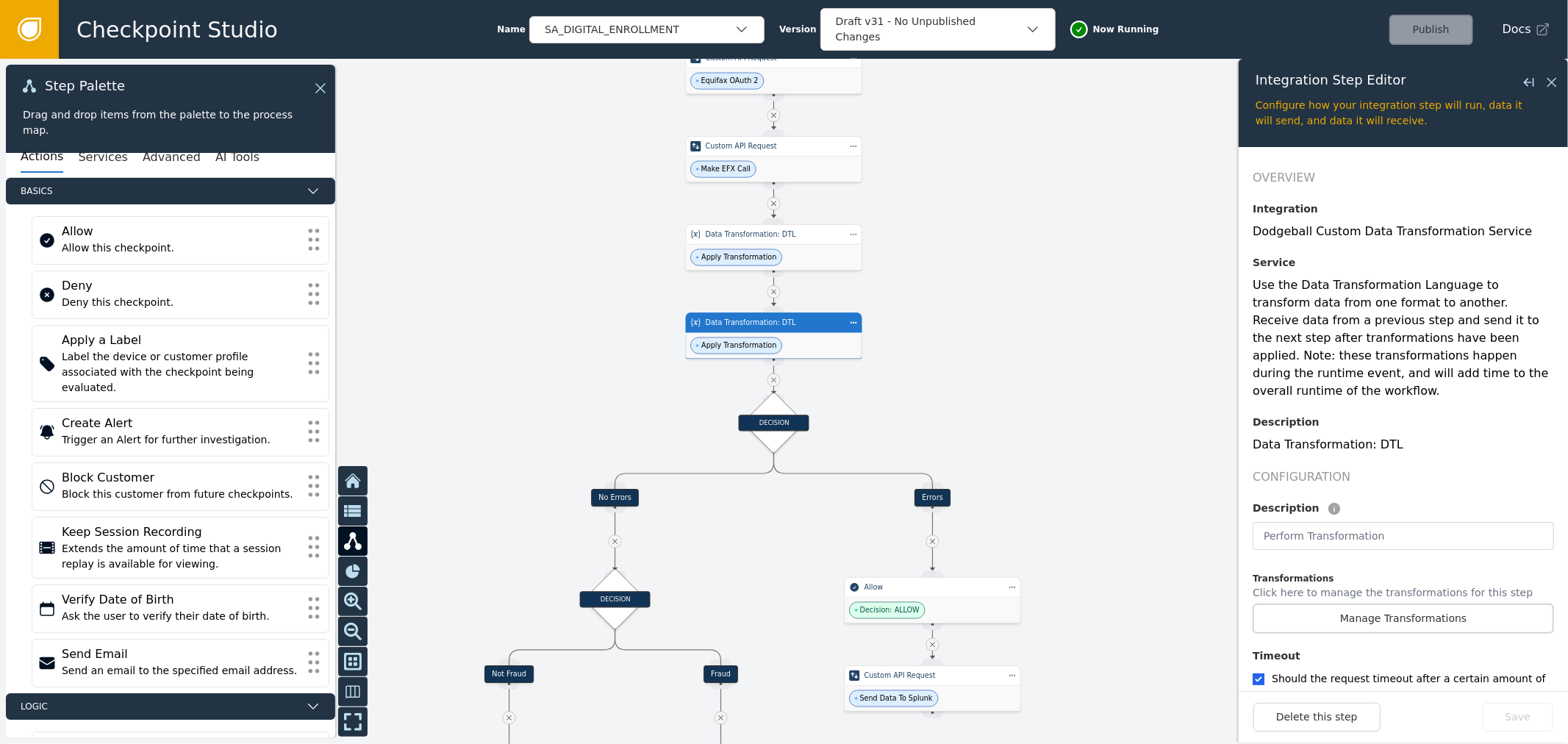
click at [951, 236] on div at bounding box center [784, 401] width 1568 height 685
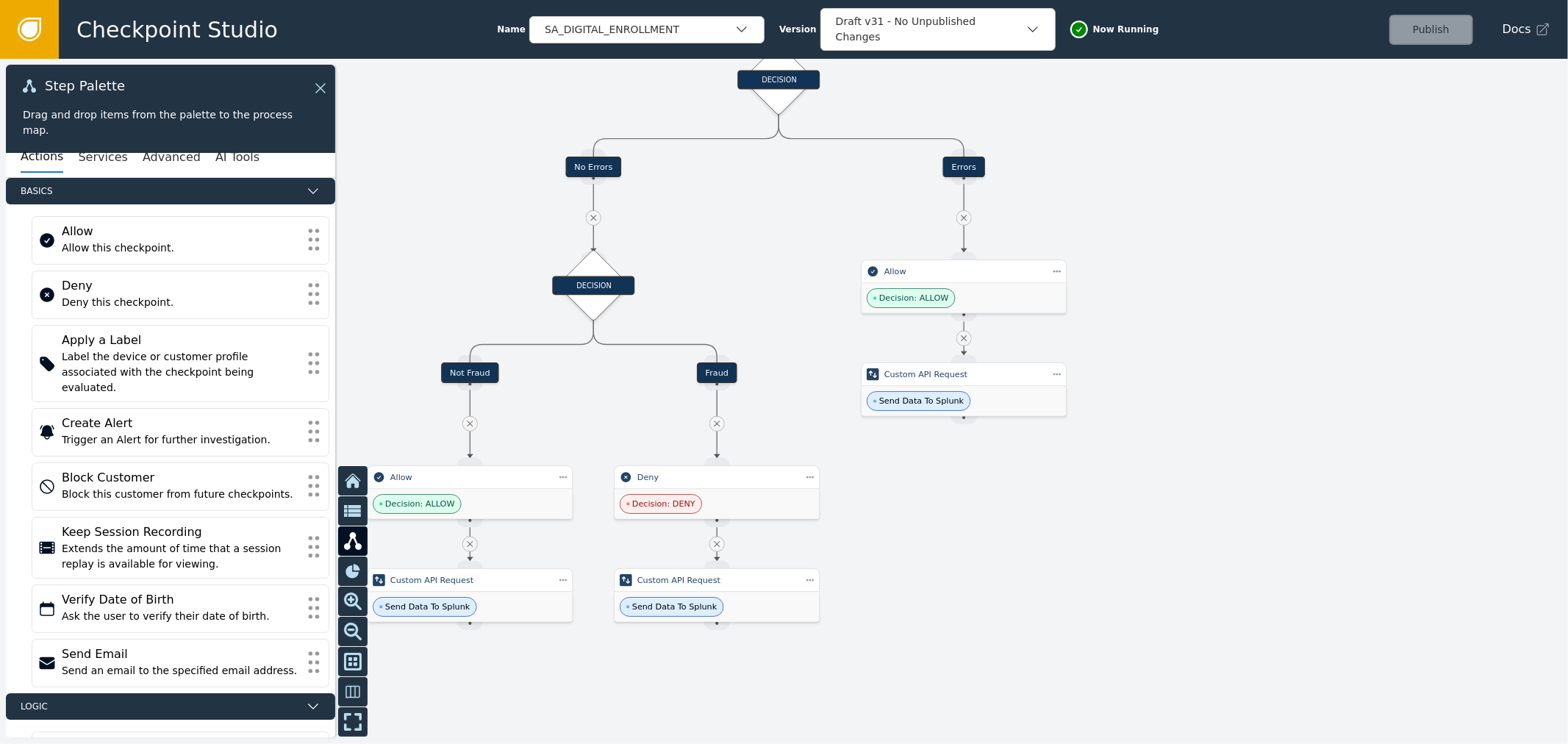
drag, startPoint x: 1170, startPoint y: 338, endPoint x: 1259, endPoint y: 244, distance: 129.4
click at [1258, 244] on div at bounding box center [784, 401] width 1568 height 685
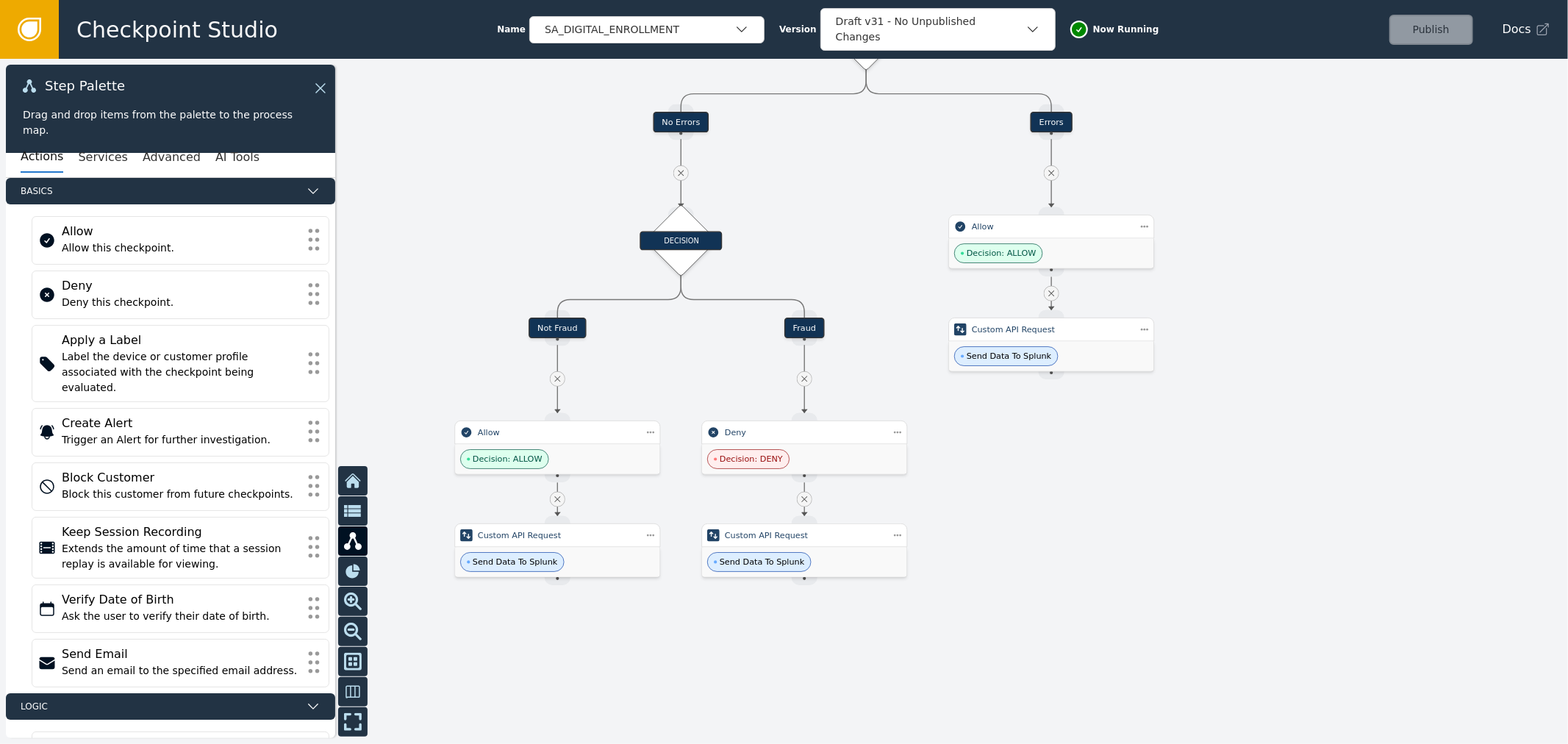
drag, startPoint x: 1271, startPoint y: 289, endPoint x: 1283, endPoint y: 335, distance: 47.5
click at [1283, 334] on div at bounding box center [784, 401] width 1568 height 685
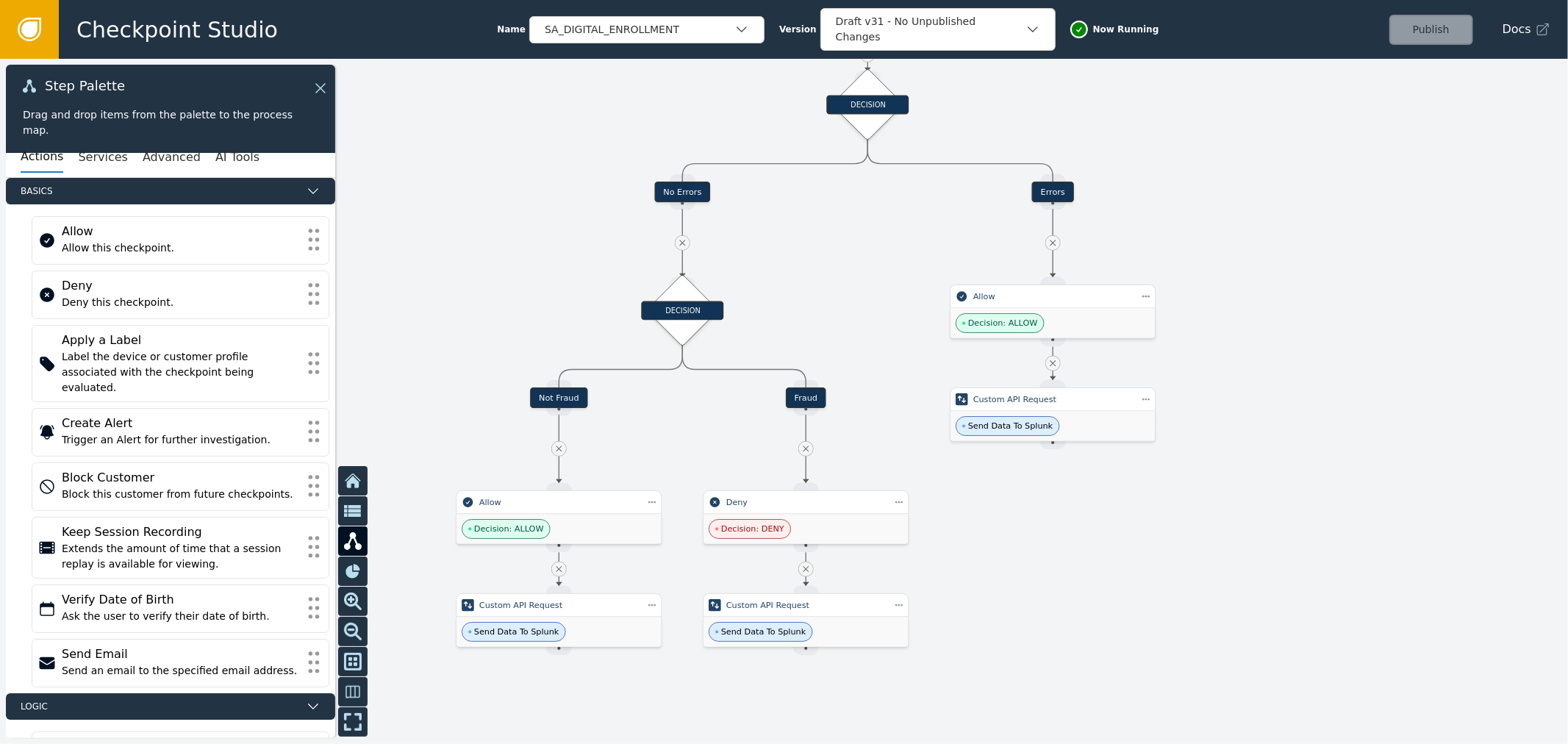
drag, startPoint x: 1232, startPoint y: 206, endPoint x: 1240, endPoint y: 691, distance: 485.1
click at [1240, 691] on div at bounding box center [784, 401] width 1568 height 685
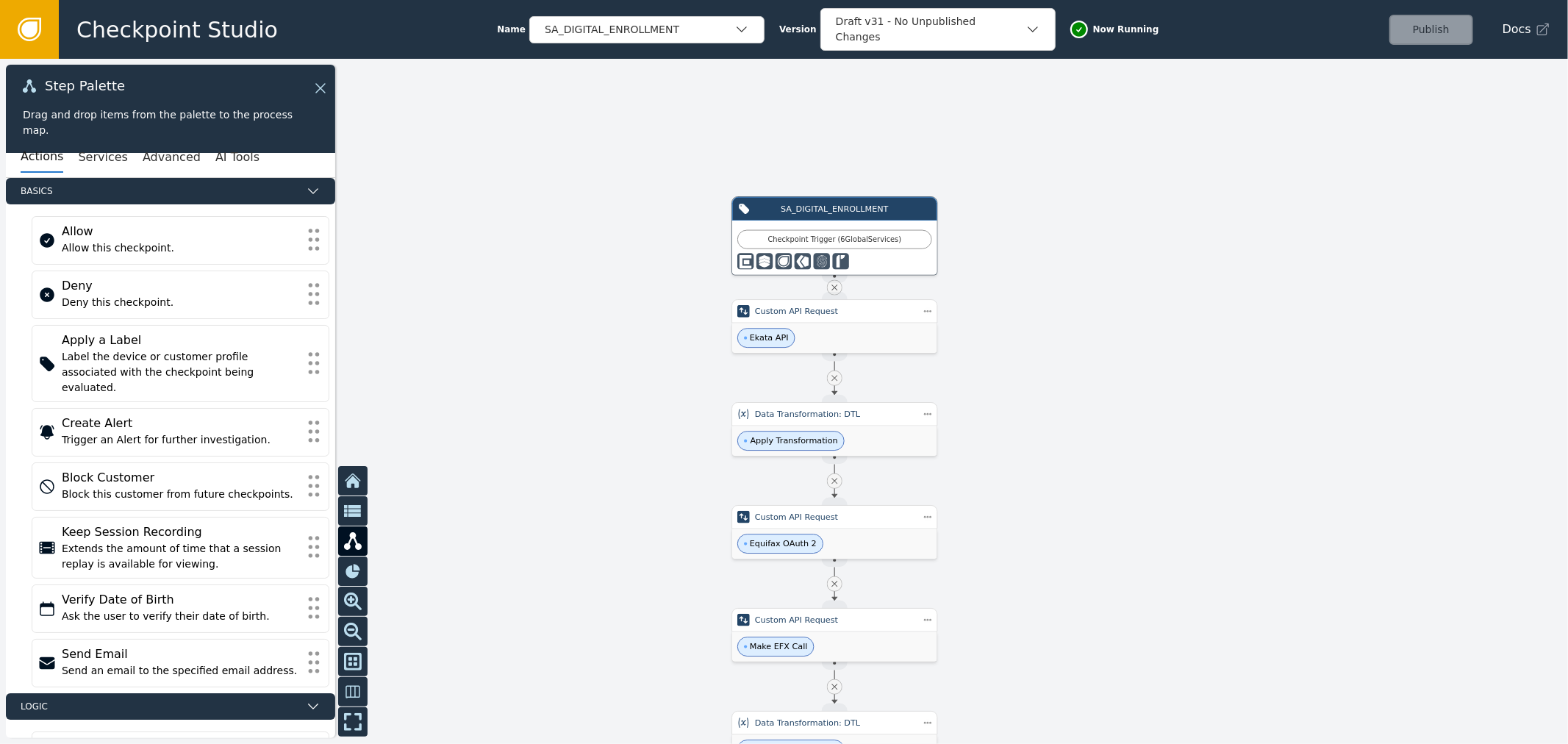
drag, startPoint x: 1128, startPoint y: 593, endPoint x: 1119, endPoint y: 640, distance: 47.9
click at [1119, 640] on div at bounding box center [784, 401] width 1568 height 685
click at [848, 209] on div "SA_DIGITAL_ENROLLMENT" at bounding box center [834, 210] width 159 height 13
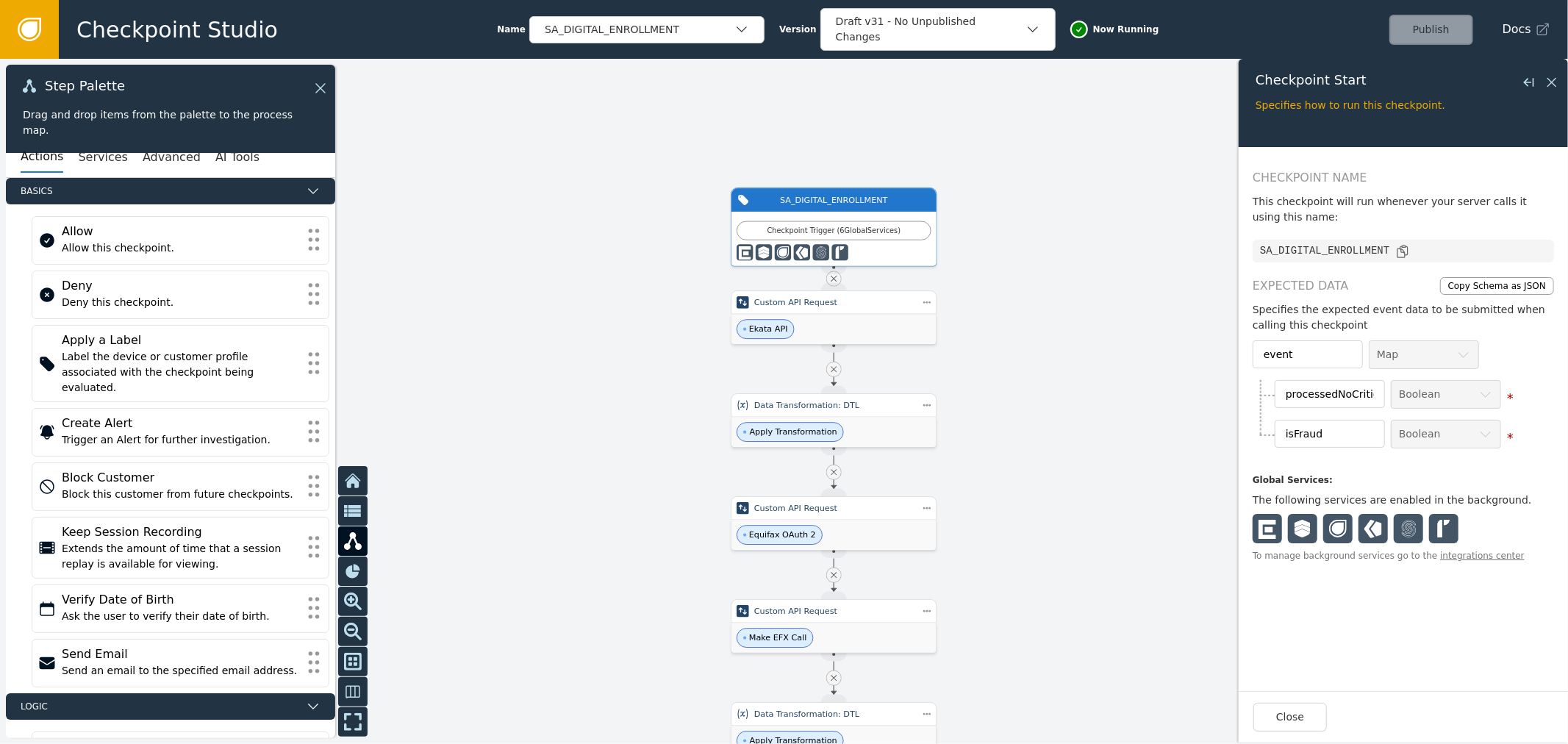
drag, startPoint x: 1101, startPoint y: 569, endPoint x: 1047, endPoint y: 171, distance: 401.6
click at [1060, 224] on div at bounding box center [784, 401] width 1568 height 685
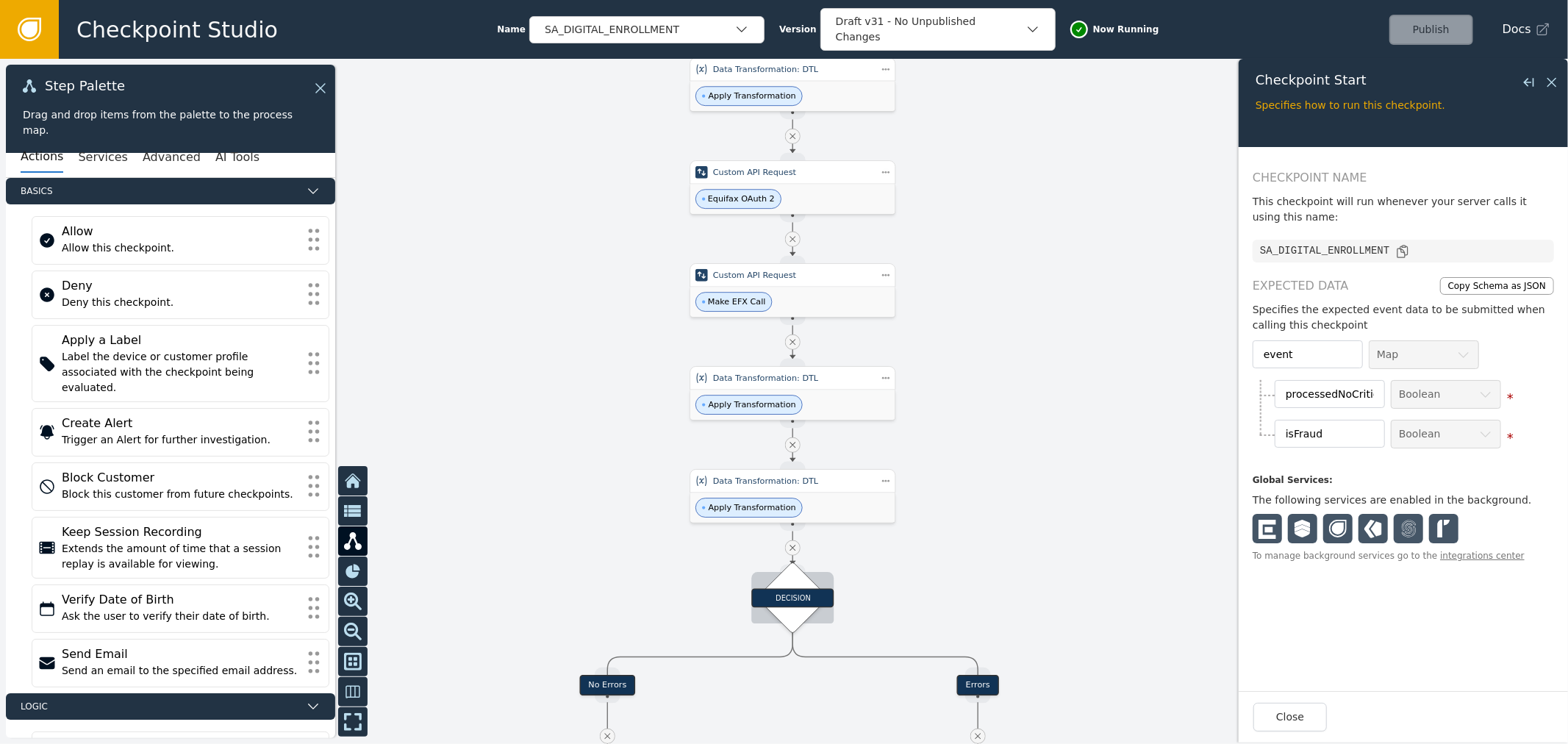
click at [810, 599] on div "DECISION" at bounding box center [793, 597] width 82 height 19
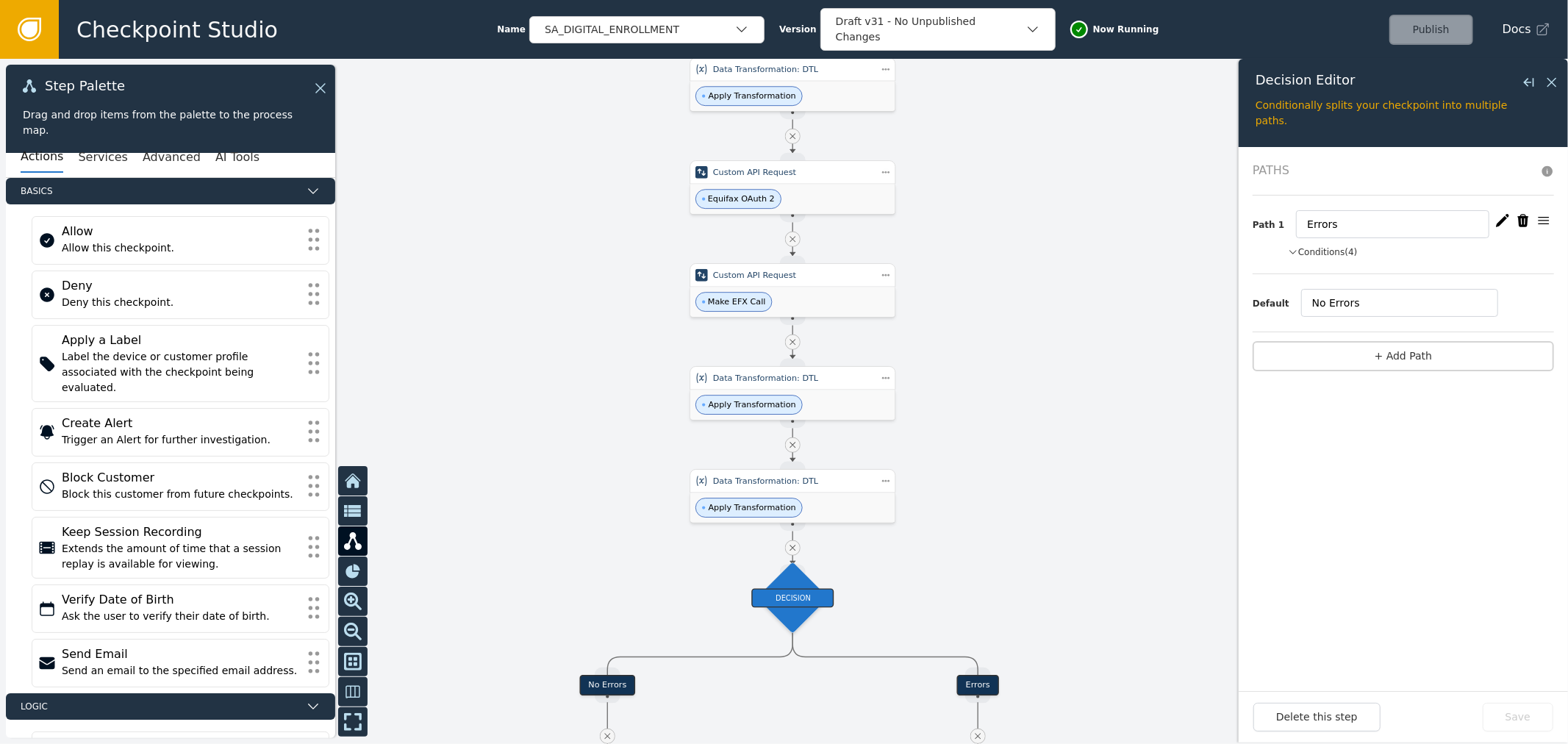
click at [1331, 246] on button "Conditions (4)" at bounding box center [1323, 252] width 70 height 13
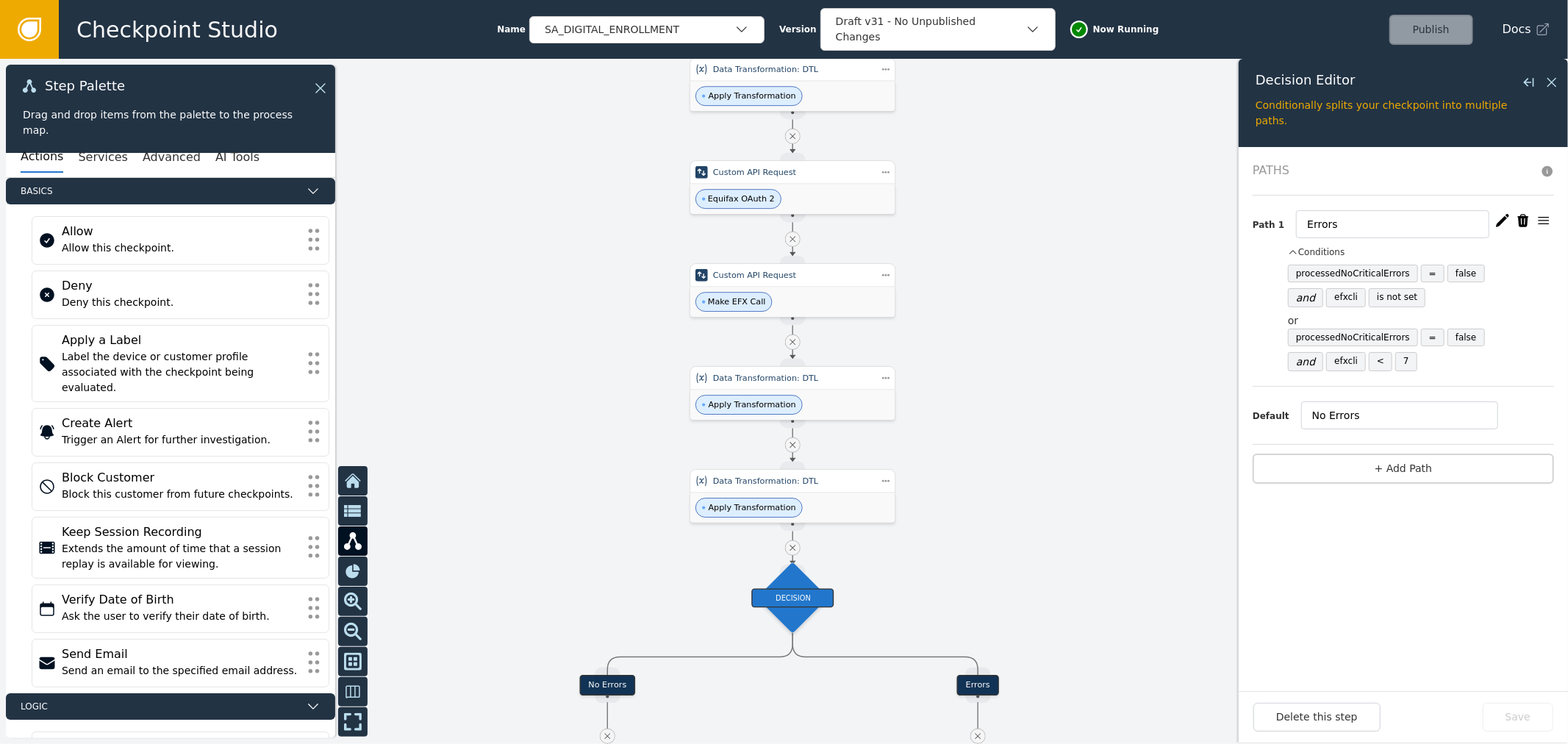
click at [1494, 224] on button "button" at bounding box center [1503, 220] width 21 height 21
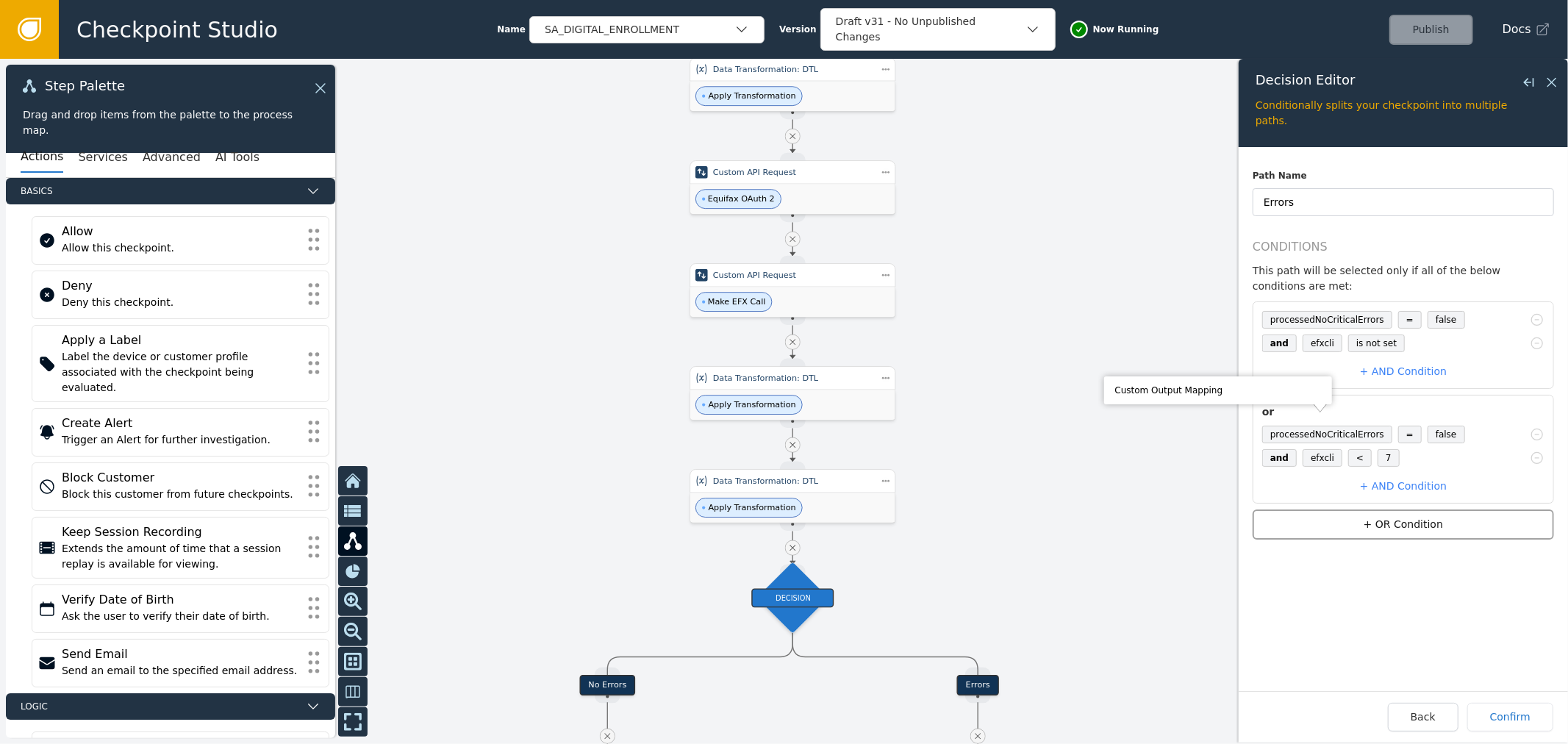
click at [1429, 516] on button "+ OR Condition" at bounding box center [1403, 525] width 302 height 30
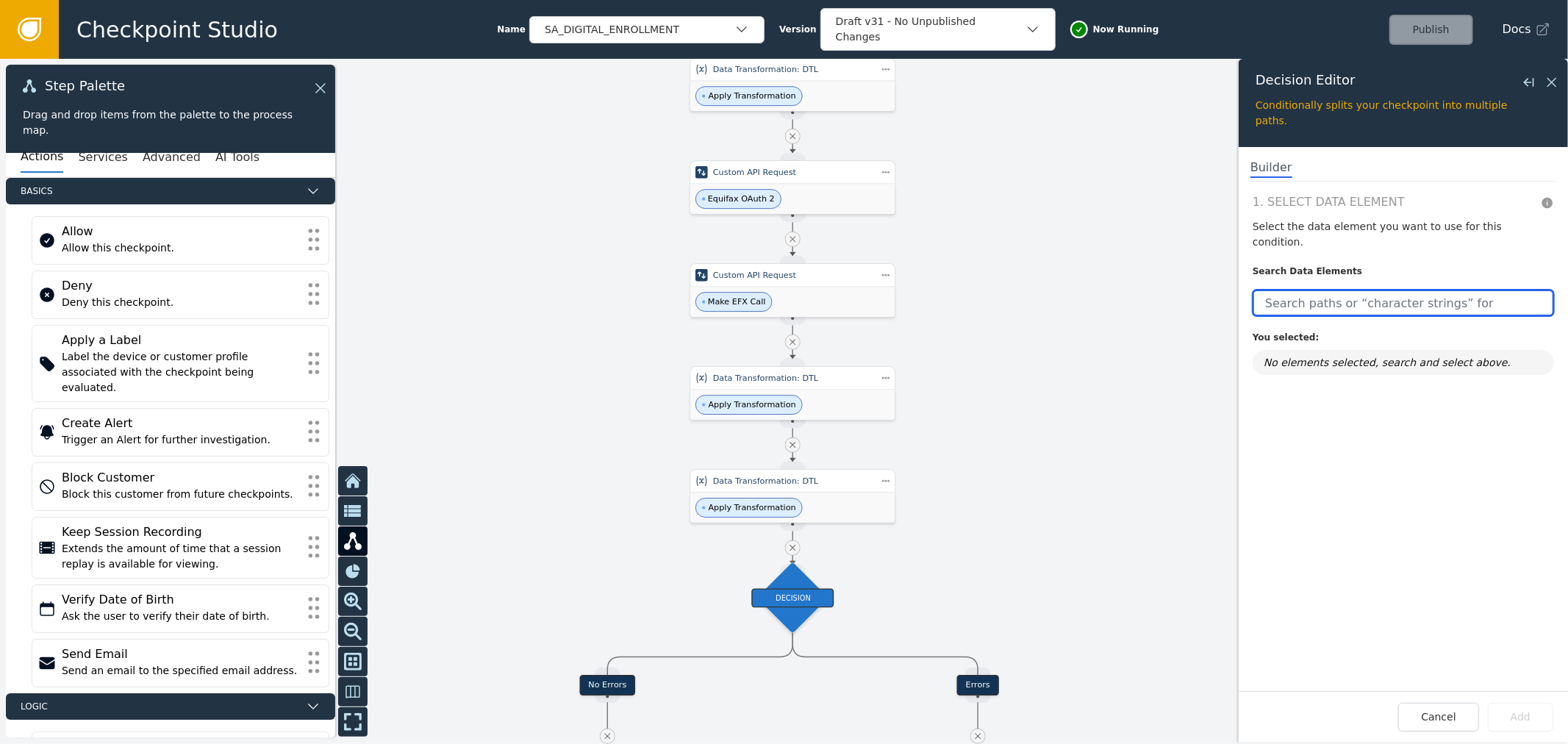
click at [1395, 289] on input "text" at bounding box center [1403, 303] width 302 height 27
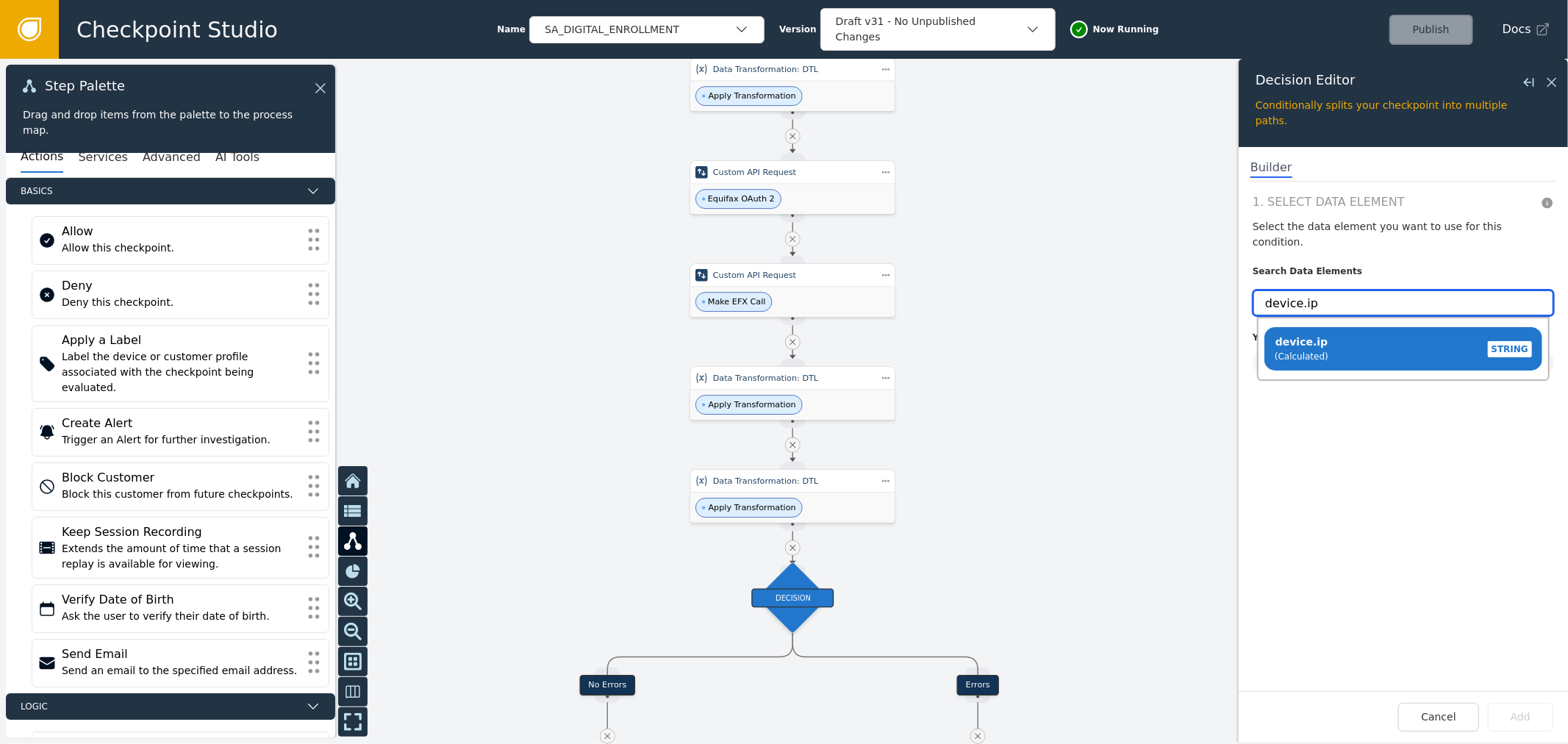
type input "device.ip"
click at [1109, 247] on div at bounding box center [784, 401] width 1568 height 685
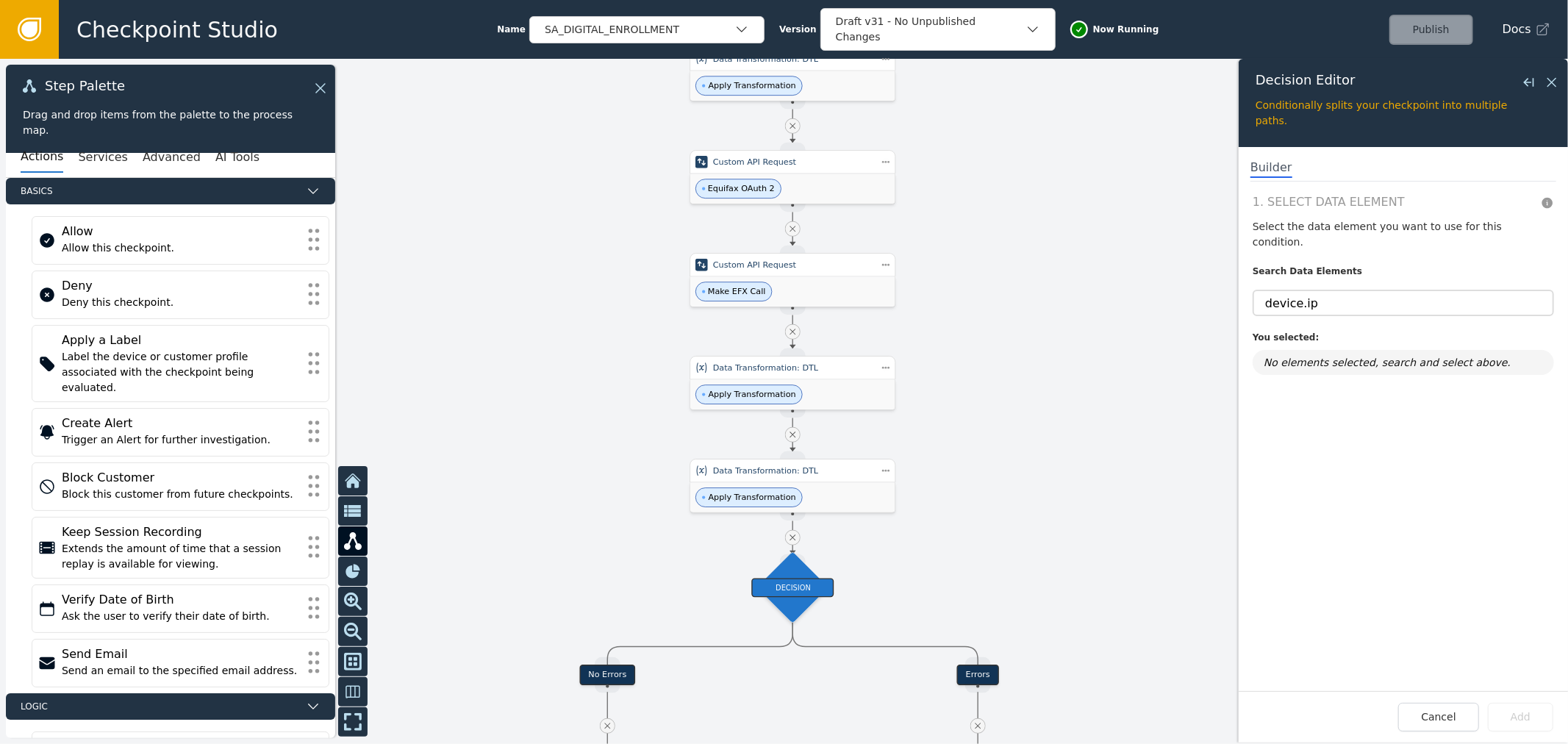
click at [39, 30] on icon at bounding box center [30, 30] width 23 height 23
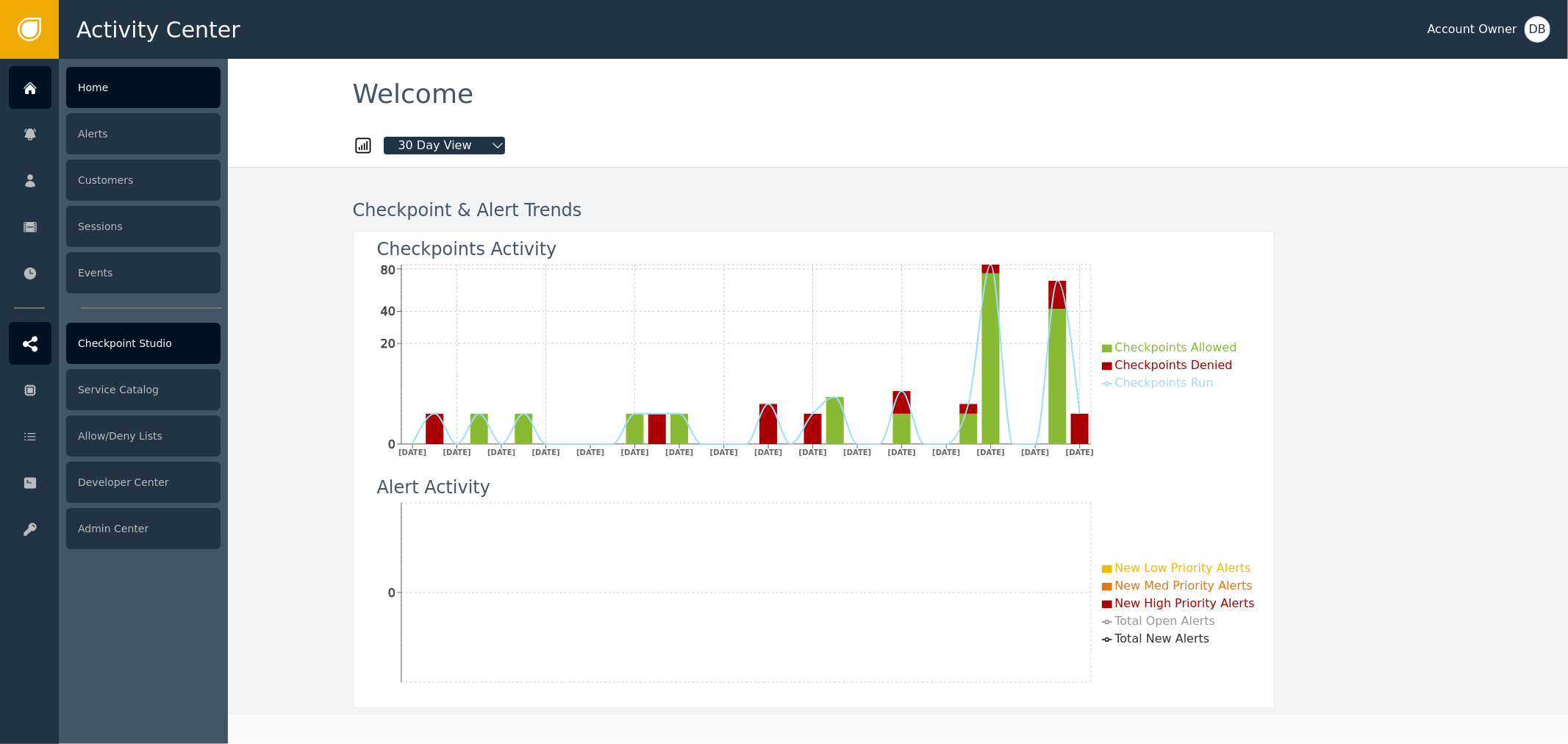
click at [133, 344] on div "Checkpoint Studio" at bounding box center [143, 343] width 154 height 41
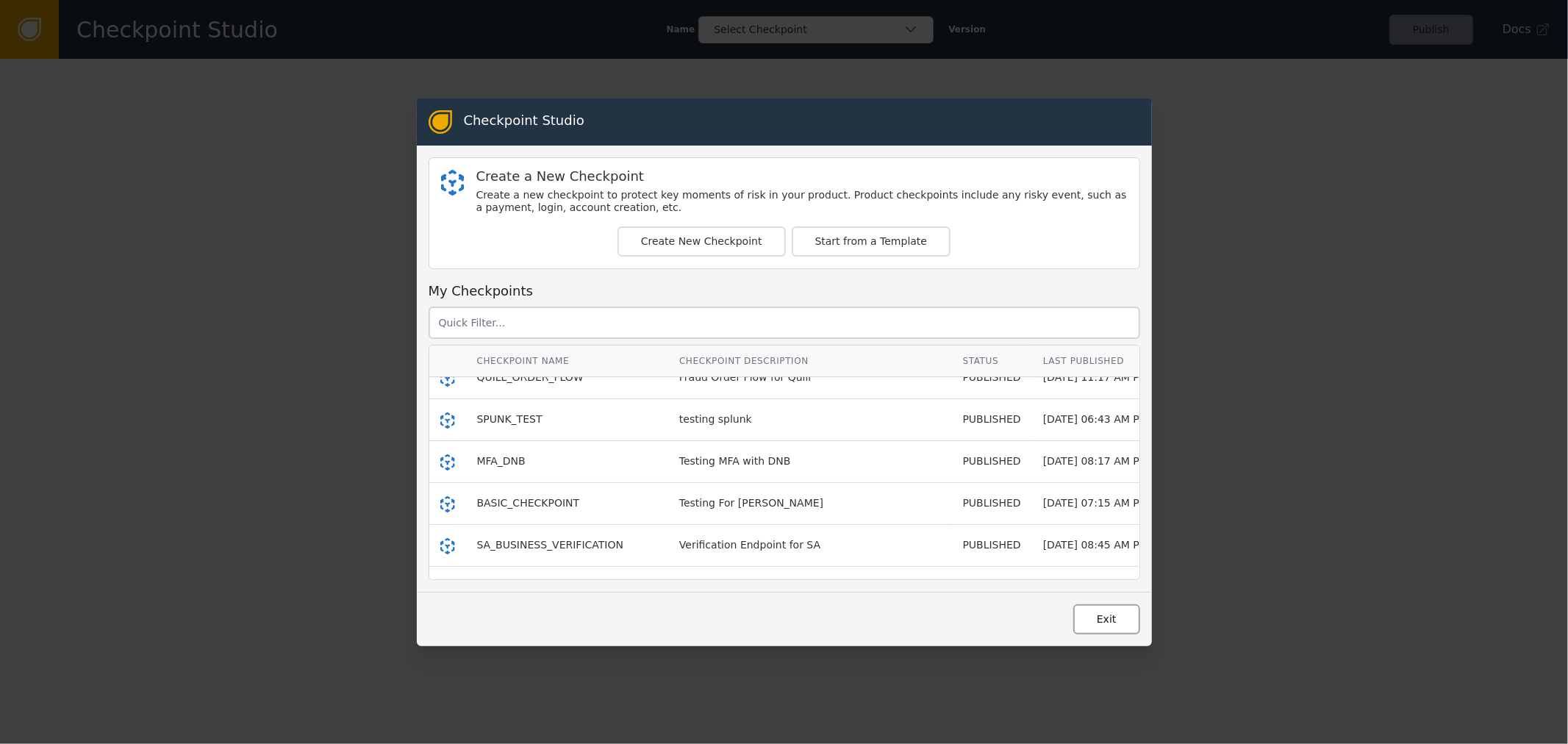
scroll to position [163, 0]
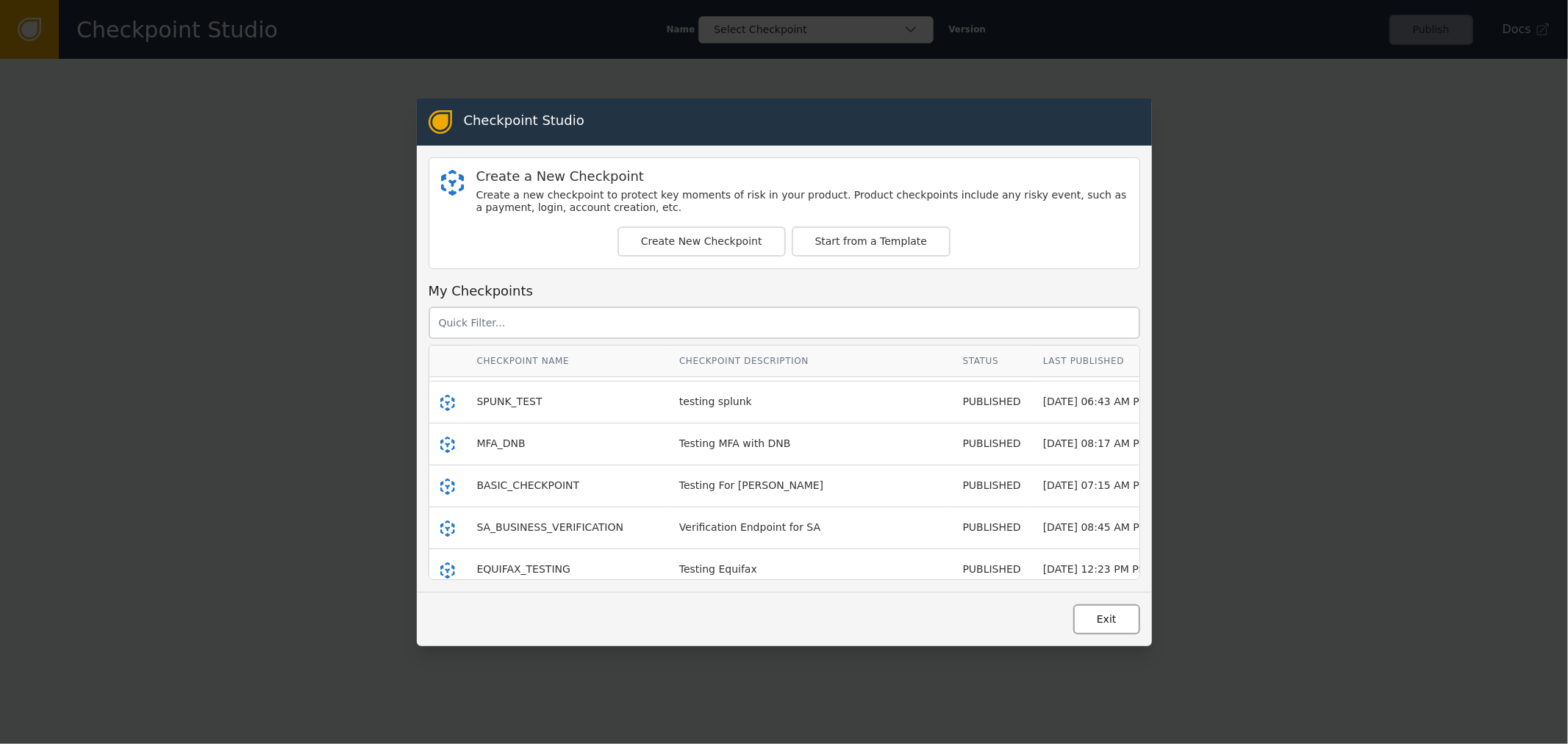
click at [1108, 628] on button "Exit" at bounding box center [1107, 620] width 67 height 30
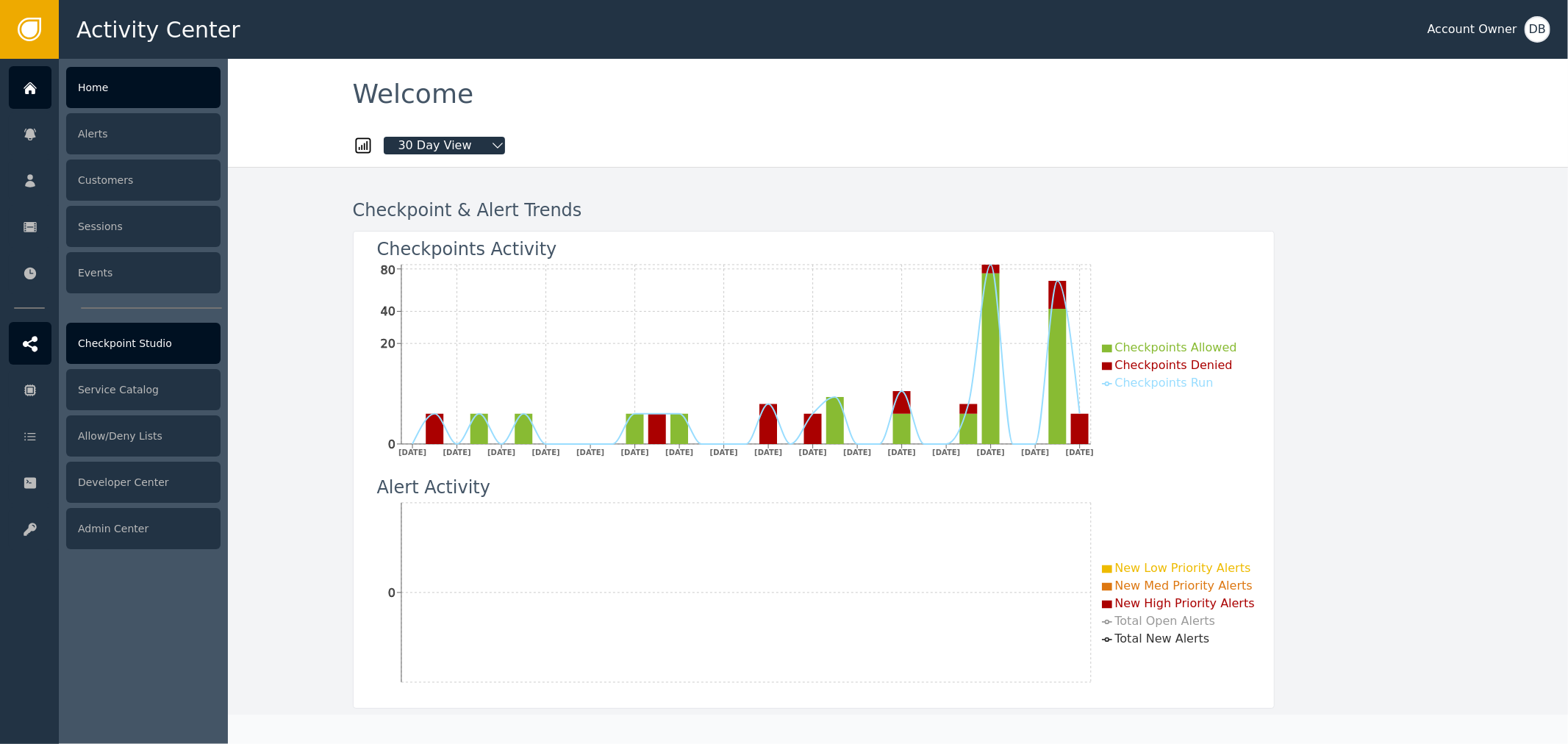
click at [150, 336] on div "Checkpoint Studio" at bounding box center [143, 343] width 154 height 41
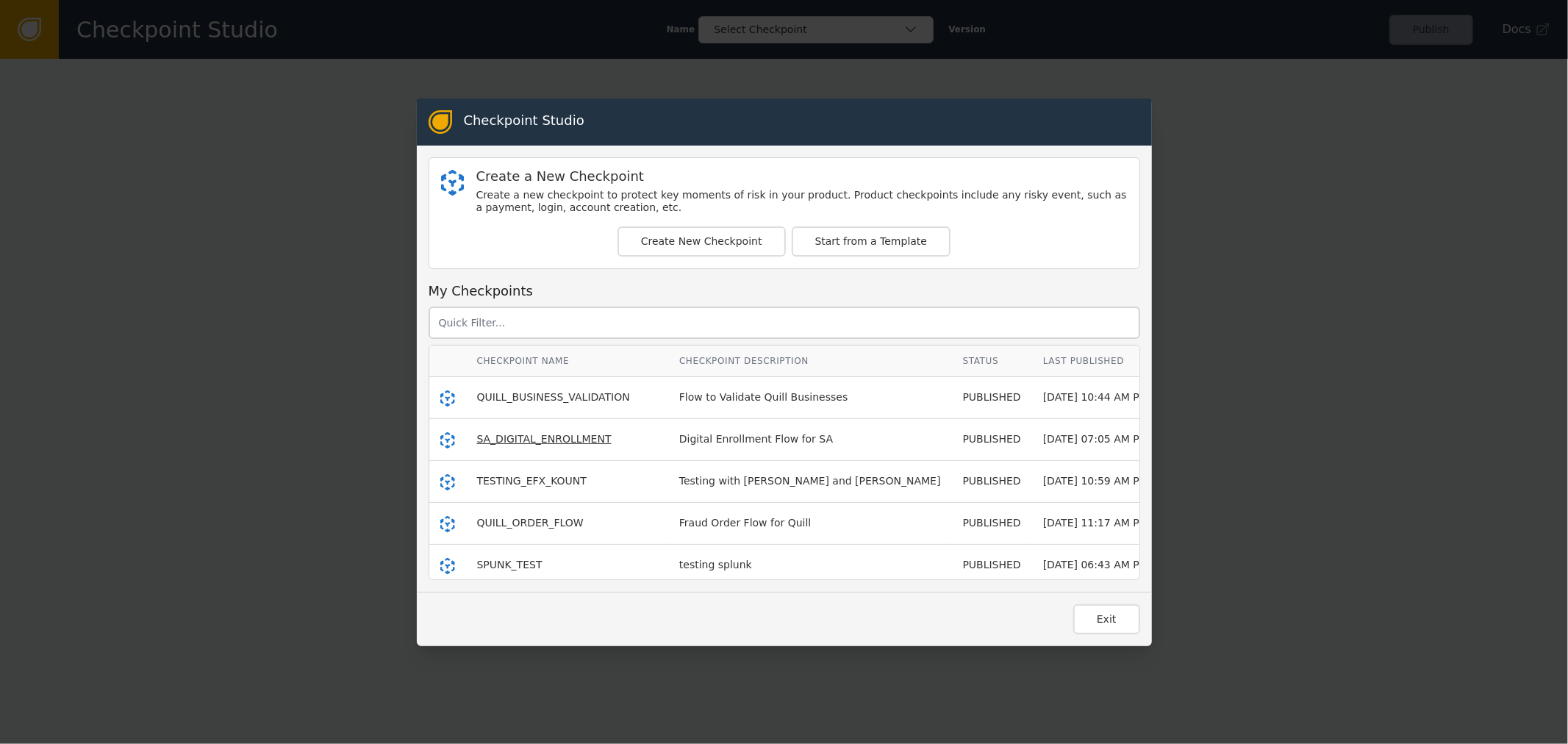
click at [559, 437] on span "SA_DIGITAL_ENROLLMENT" at bounding box center [544, 439] width 134 height 12
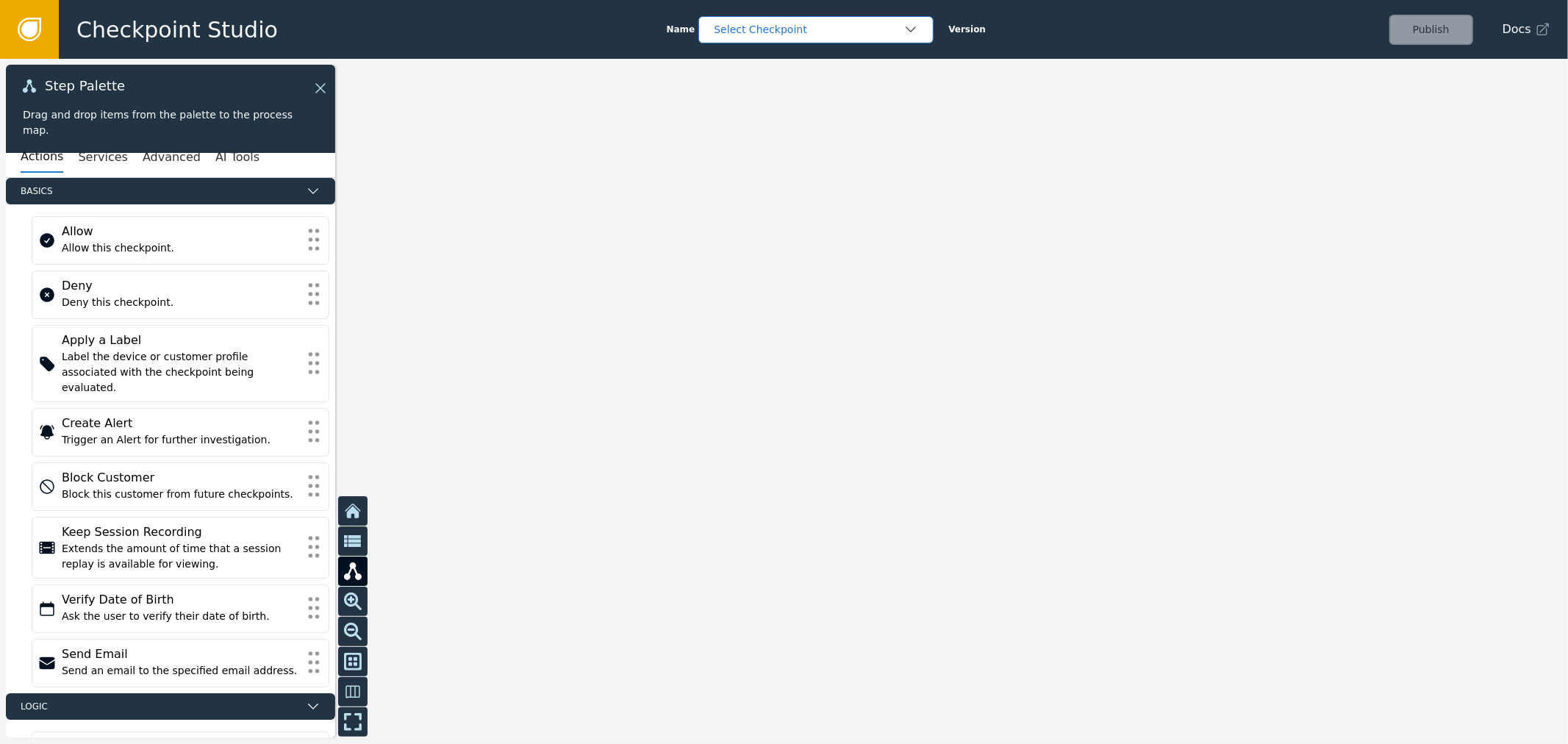
click at [800, 19] on div "Select Checkpoint" at bounding box center [816, 30] width 236 height 27
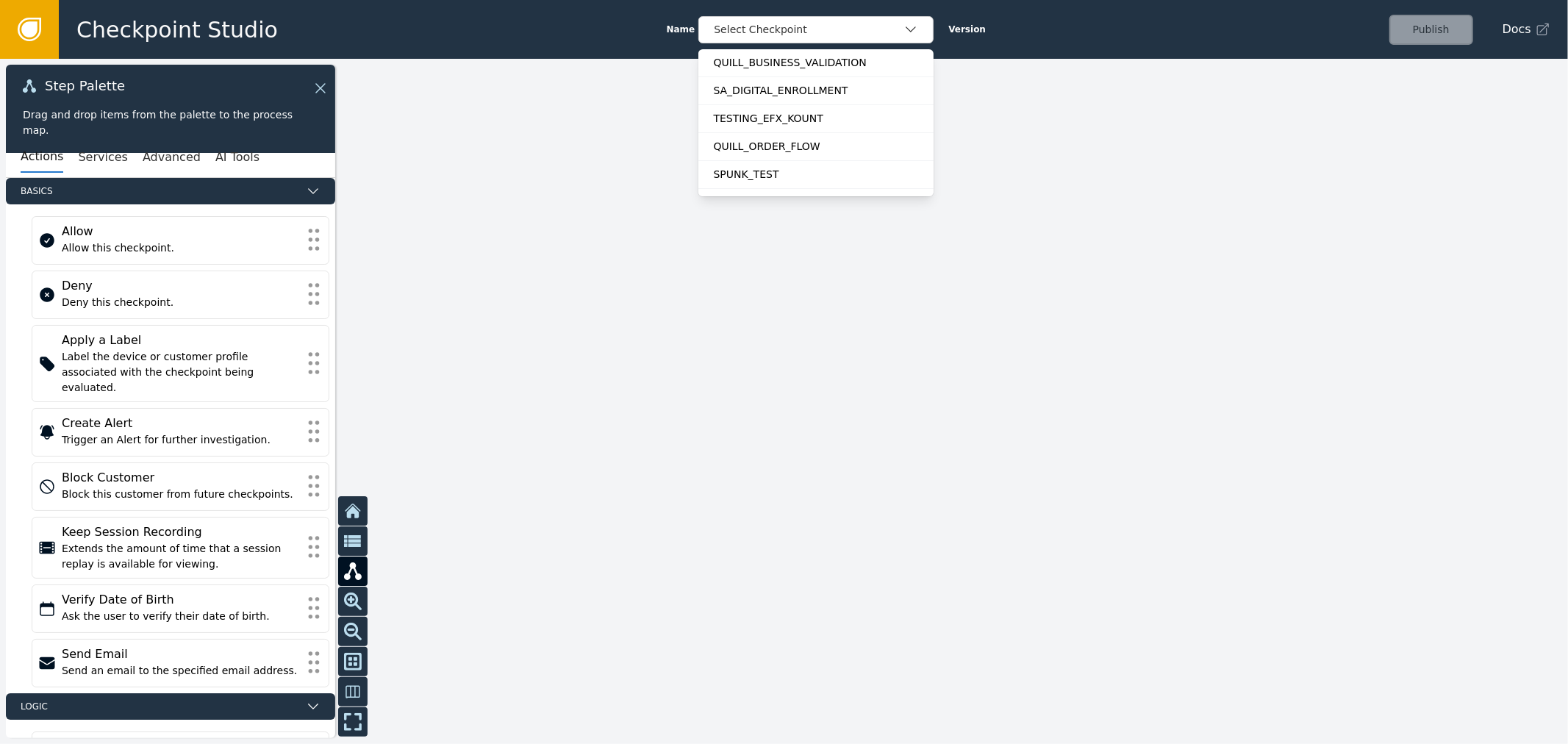
drag, startPoint x: 1170, startPoint y: 100, endPoint x: 1247, endPoint y: 123, distance: 80.4
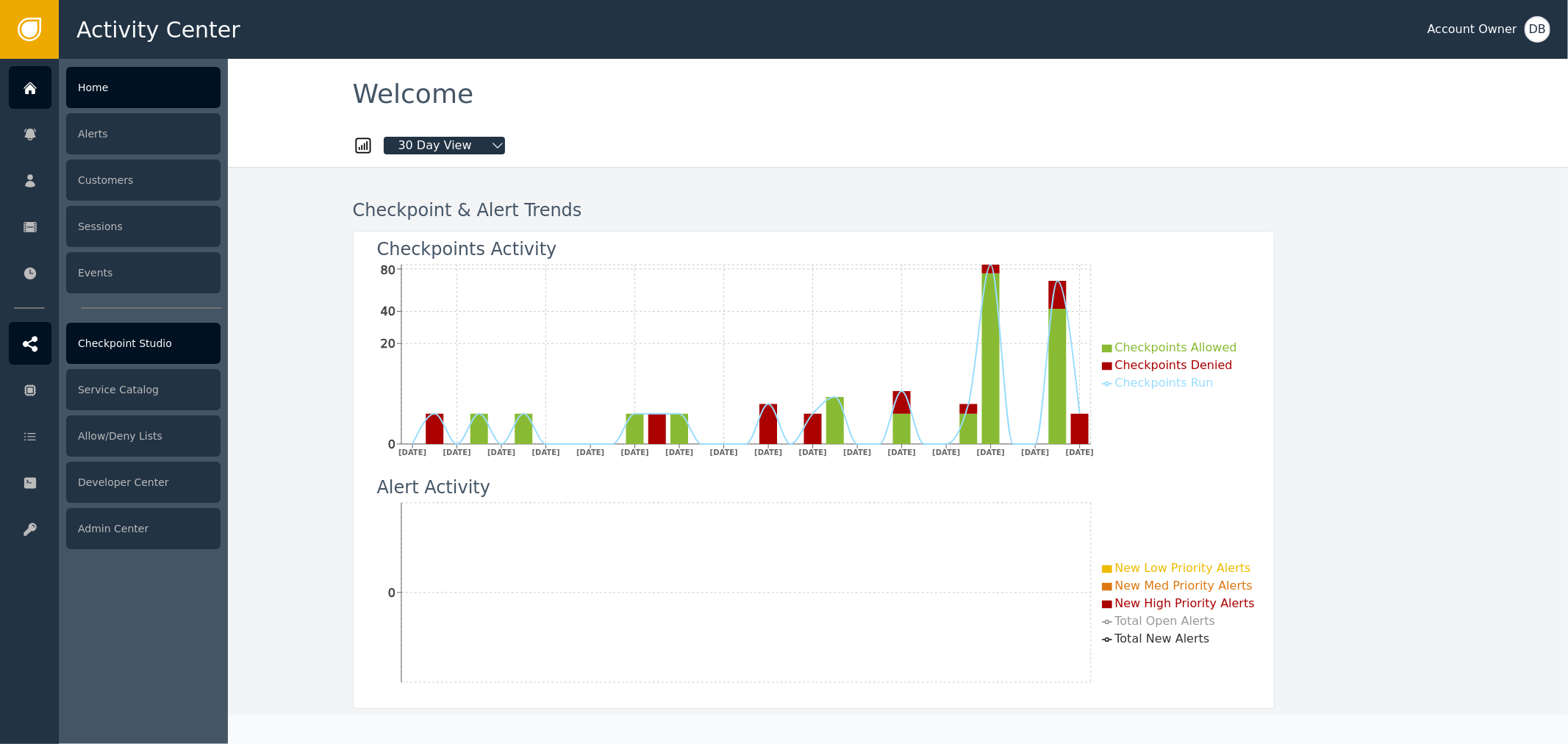
click at [121, 343] on div "Checkpoint Studio" at bounding box center [143, 343] width 154 height 41
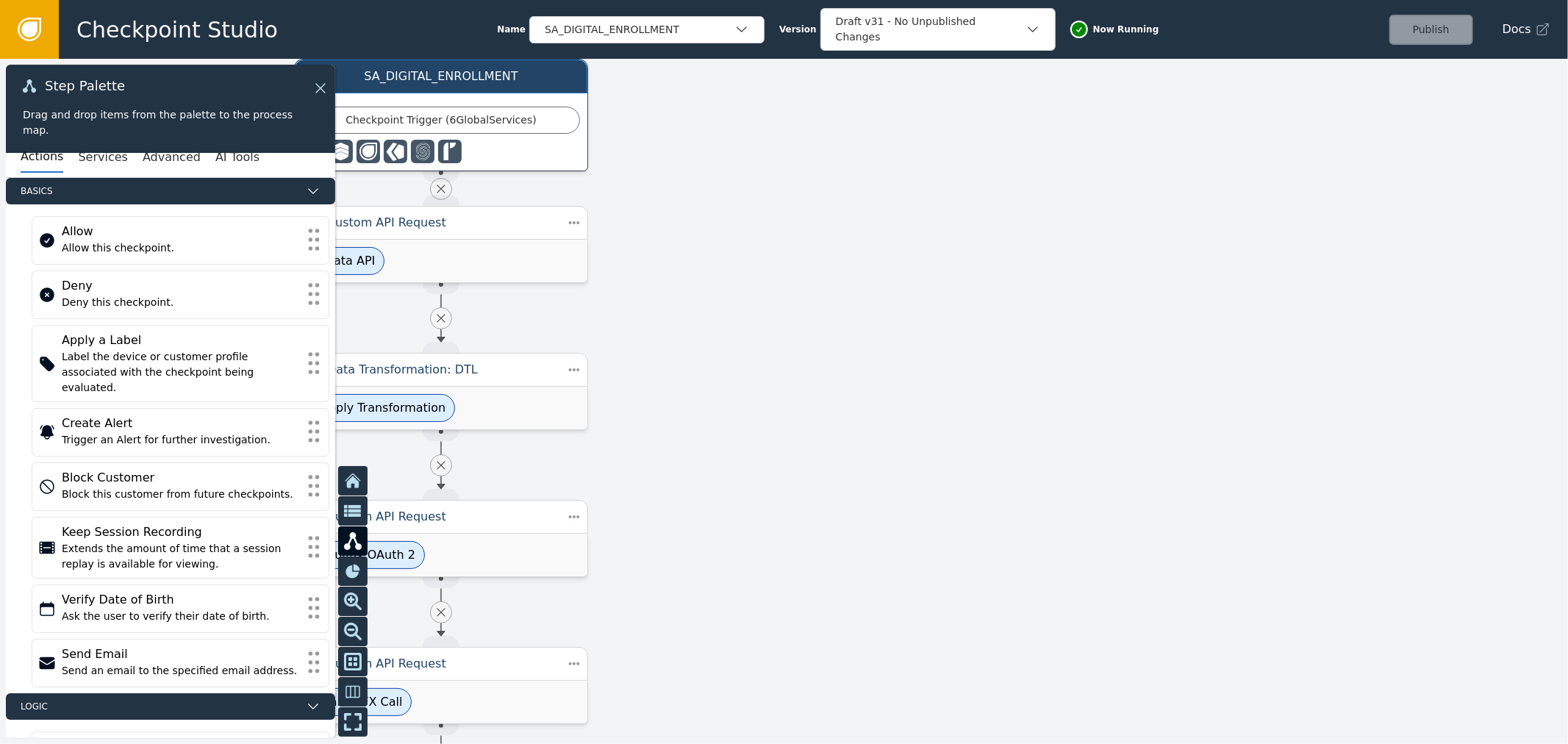
click at [923, 503] on div at bounding box center [784, 401] width 1568 height 685
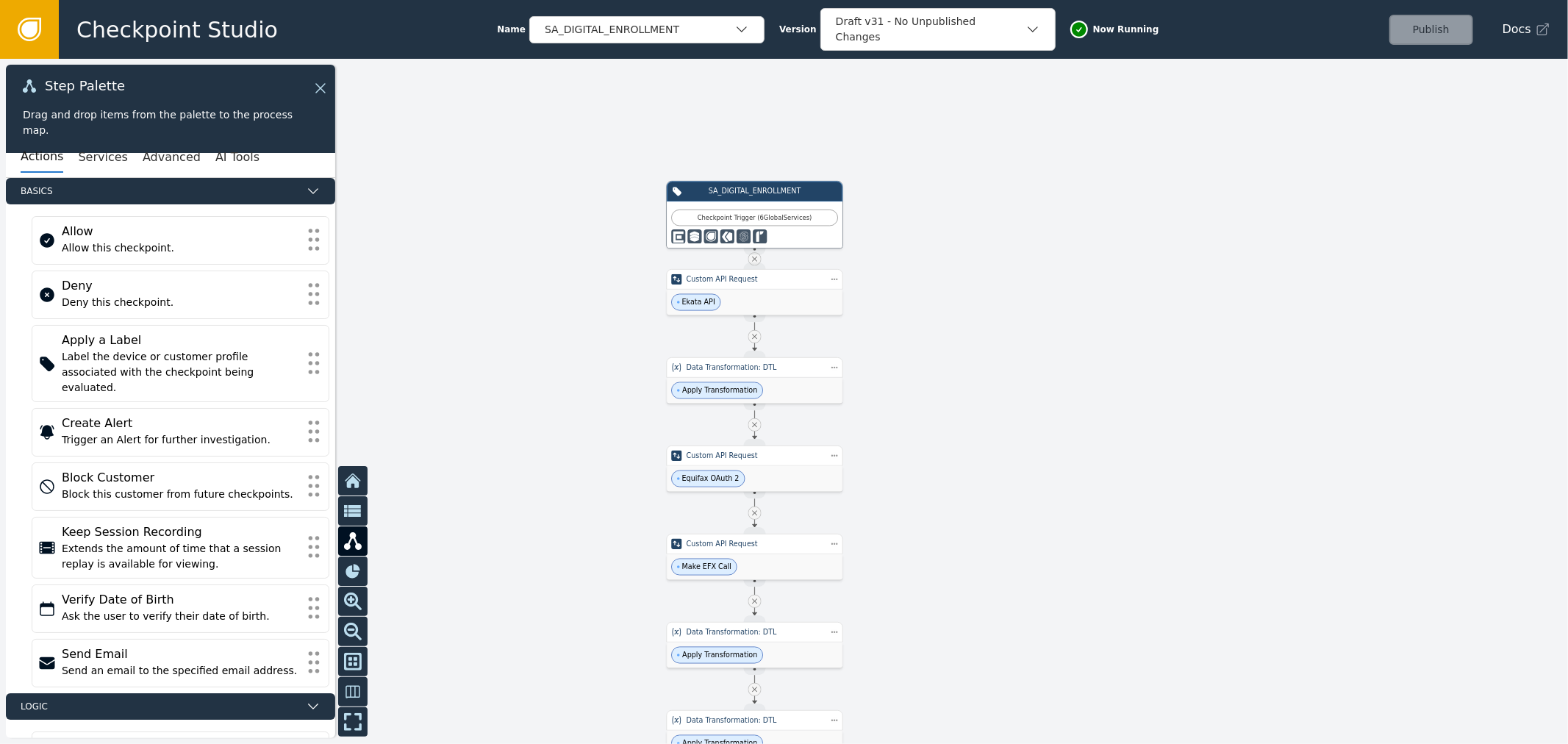
click at [818, 327] on div at bounding box center [784, 401] width 1568 height 685
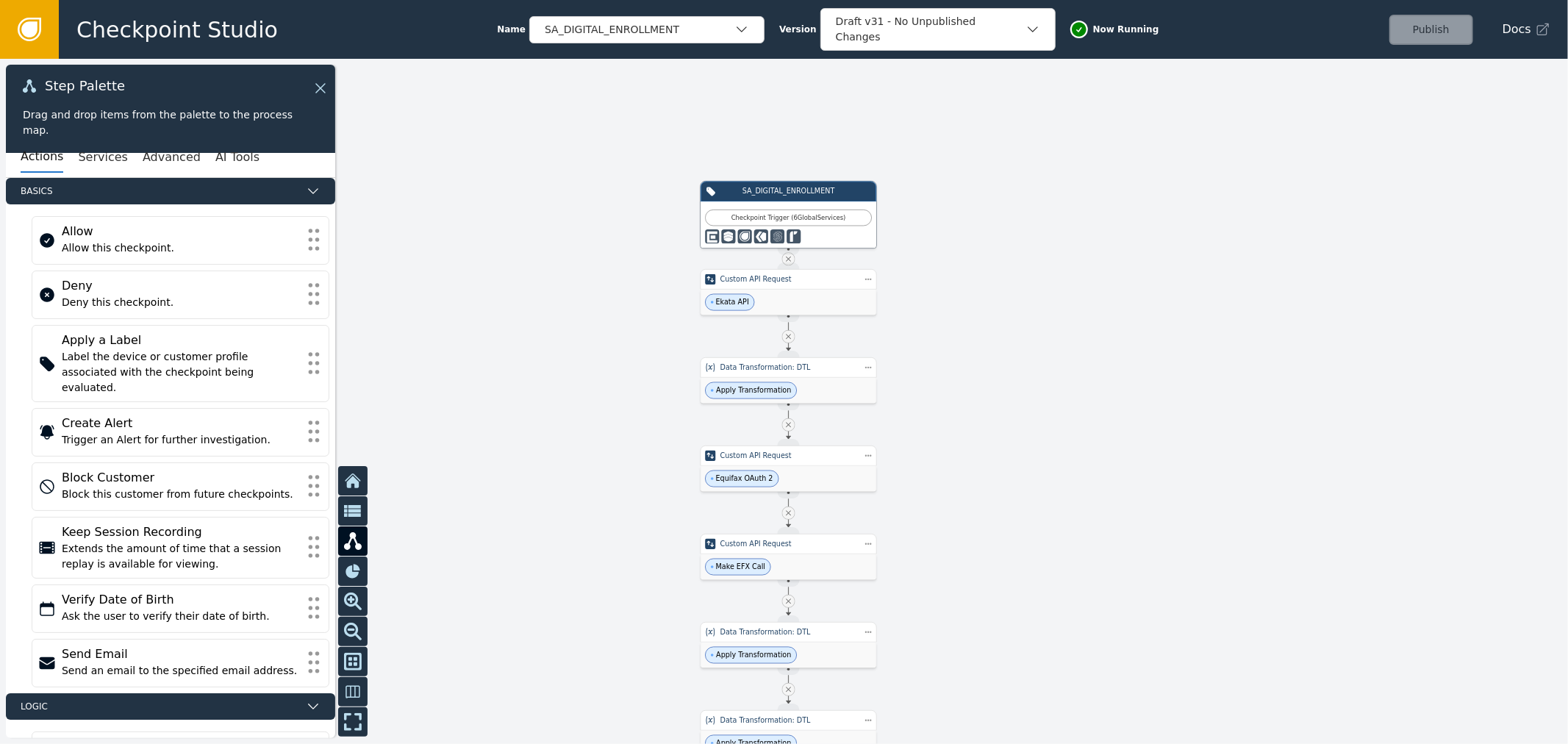
click at [822, 329] on div at bounding box center [784, 401] width 1568 height 685
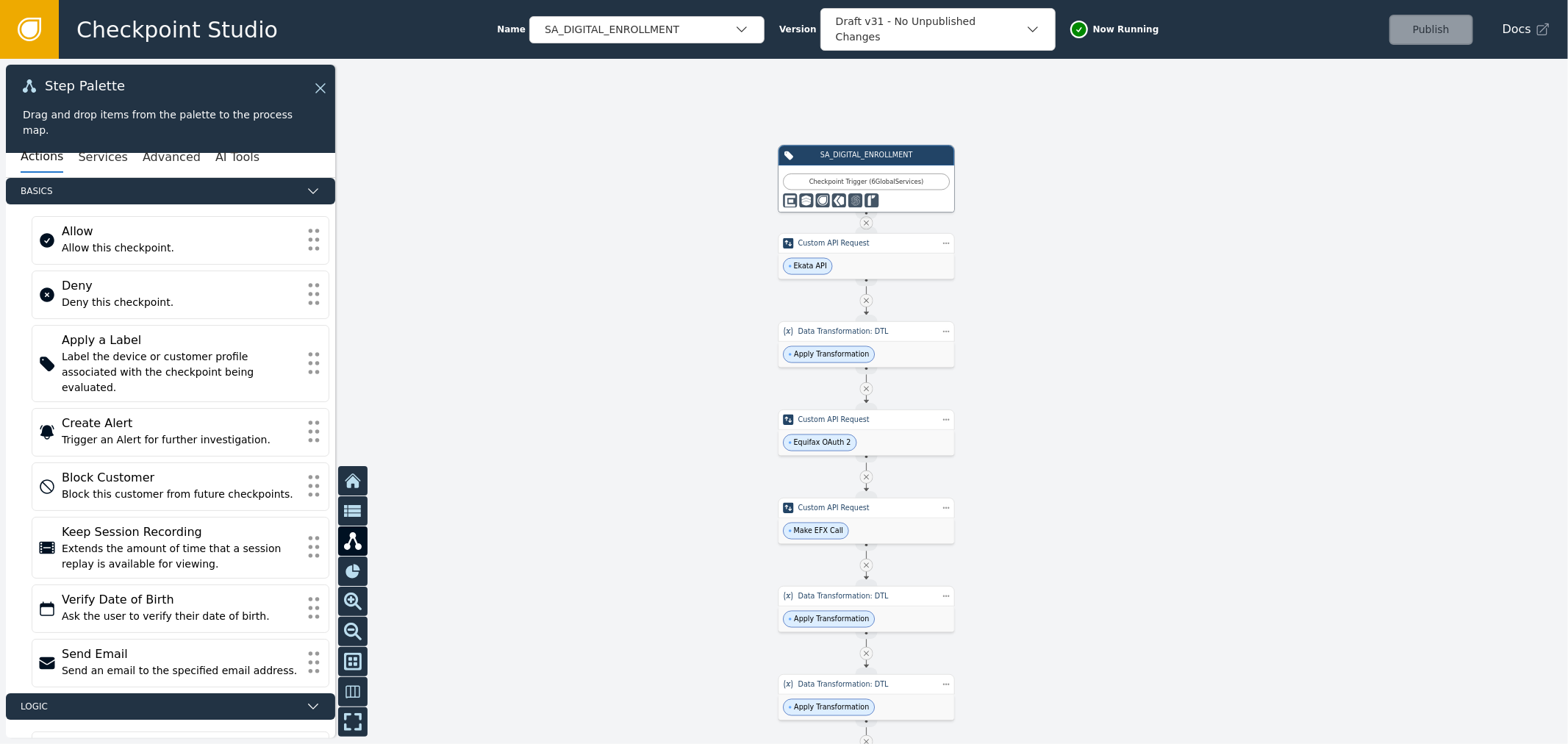
drag, startPoint x: 890, startPoint y: 349, endPoint x: 971, endPoint y: 299, distance: 95.2
click at [956, 307] on div at bounding box center [784, 401] width 1568 height 685
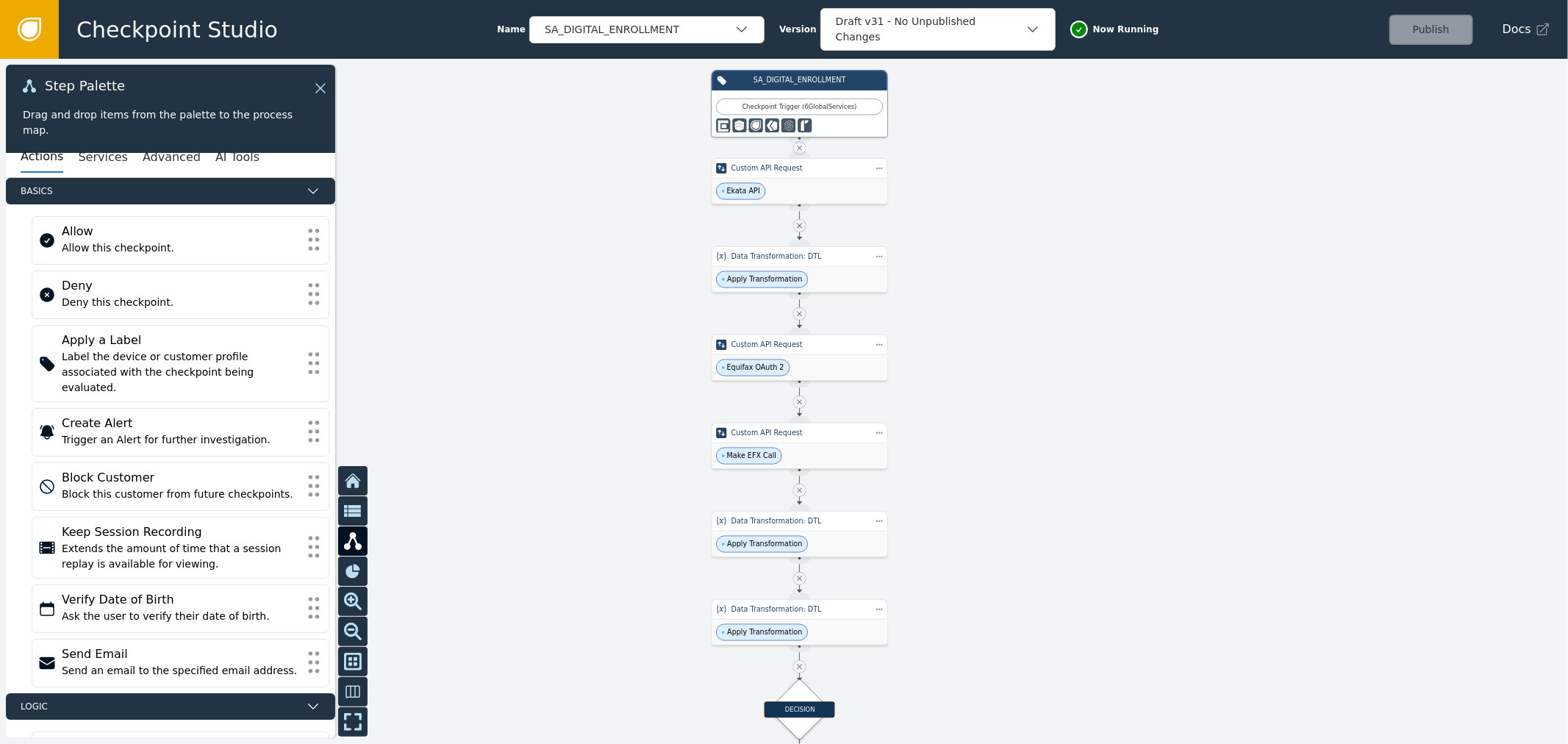
drag, startPoint x: 1040, startPoint y: 370, endPoint x: 964, endPoint y: 302, distance: 102.0
click at [964, 302] on div at bounding box center [784, 401] width 1568 height 685
